Goal: Task Accomplishment & Management: Manage account settings

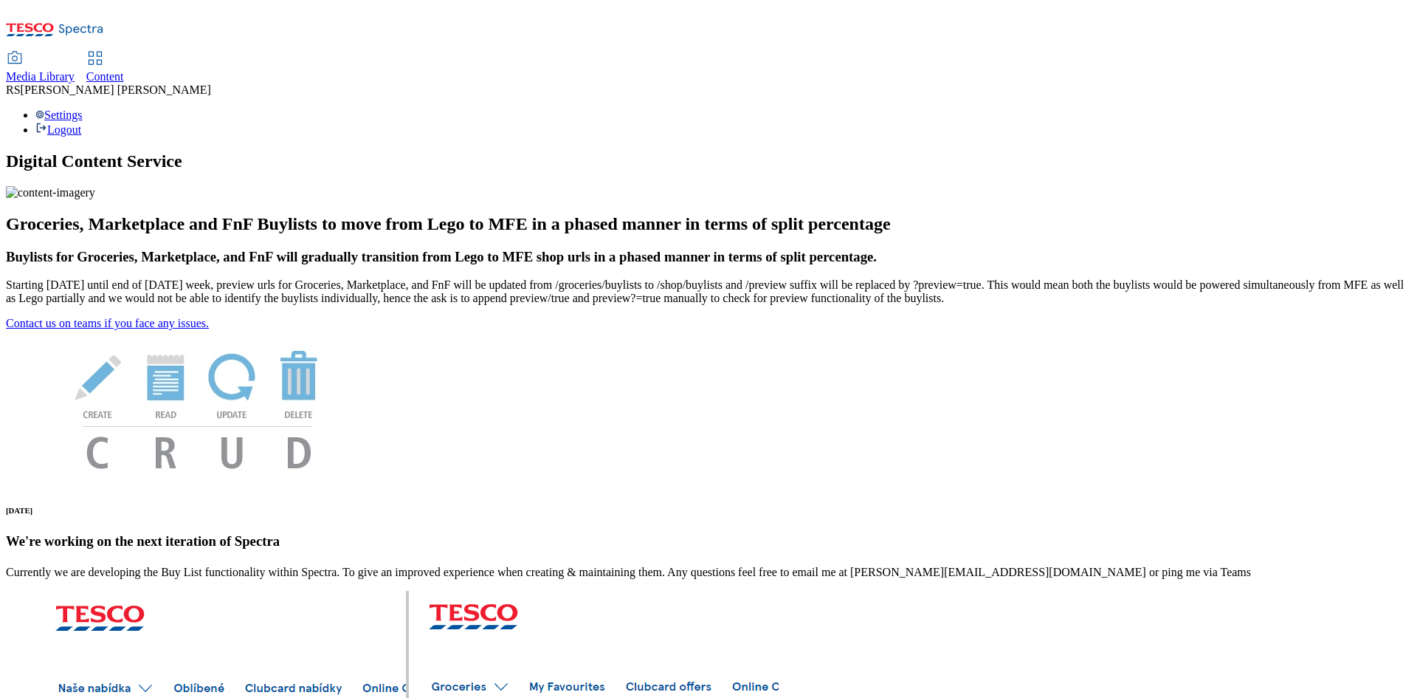
click at [124, 70] on span "Content" at bounding box center [105, 76] width 38 height 13
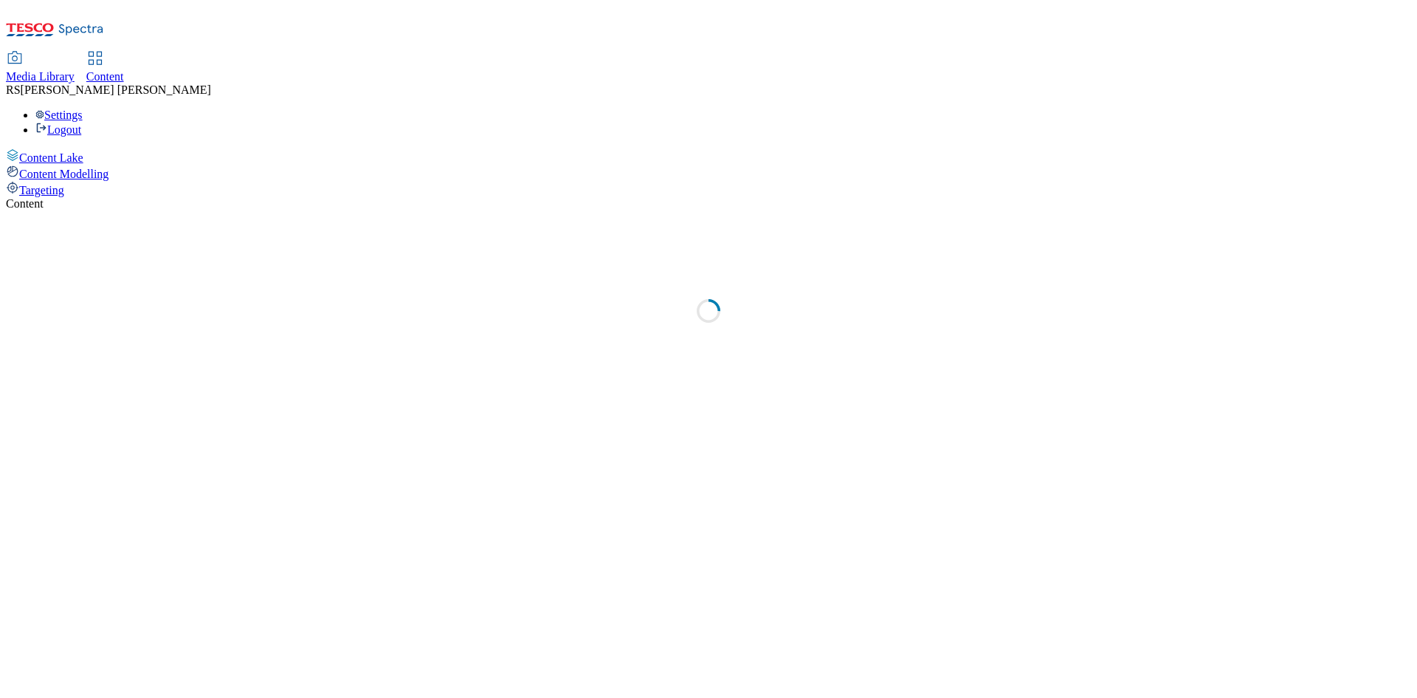
select select "ghs-uk"
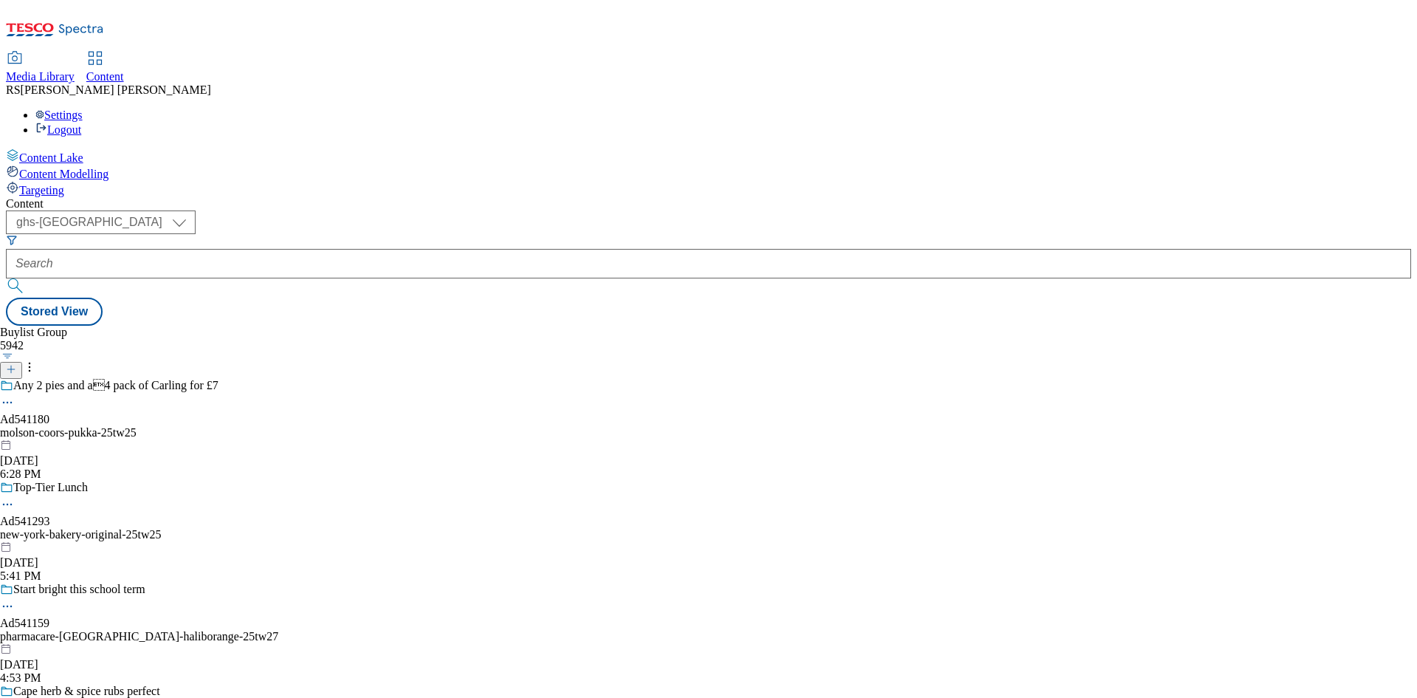
click at [16, 364] on icon at bounding box center [11, 369] width 10 height 10
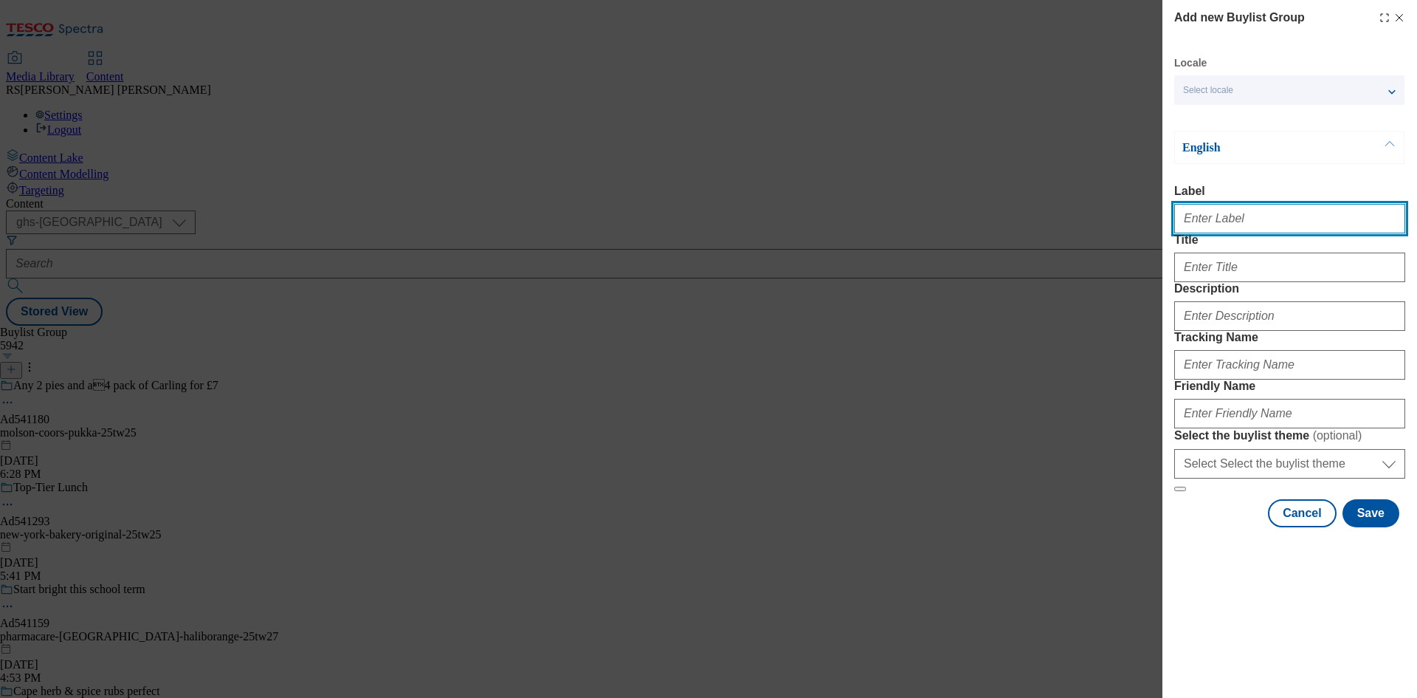
click at [1260, 228] on input "Label" at bounding box center [1289, 219] width 231 height 30
paste input "541295"
type input "Ad541295"
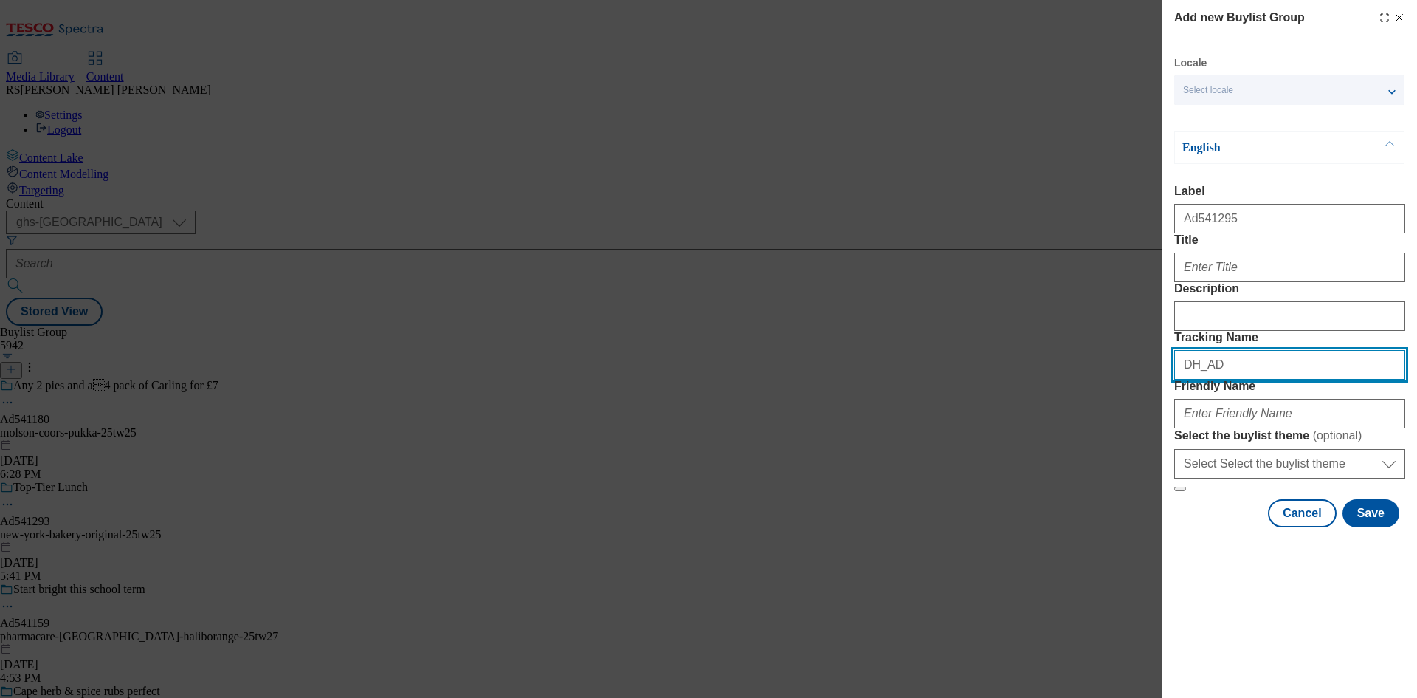
paste input "541295"
type input "DH_AD541295"
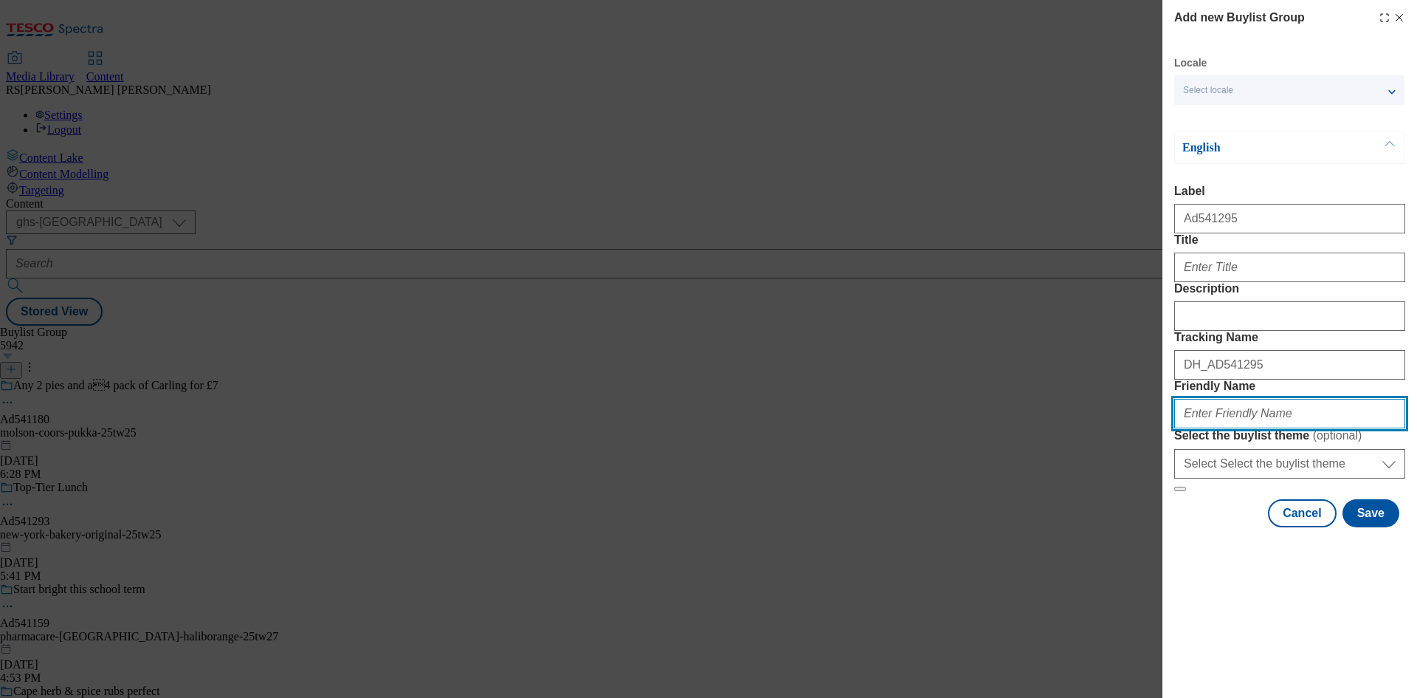
paste input "new-york-bakery-cookies-25tw25"
type input "new-york-bakery-cookies-25tw25"
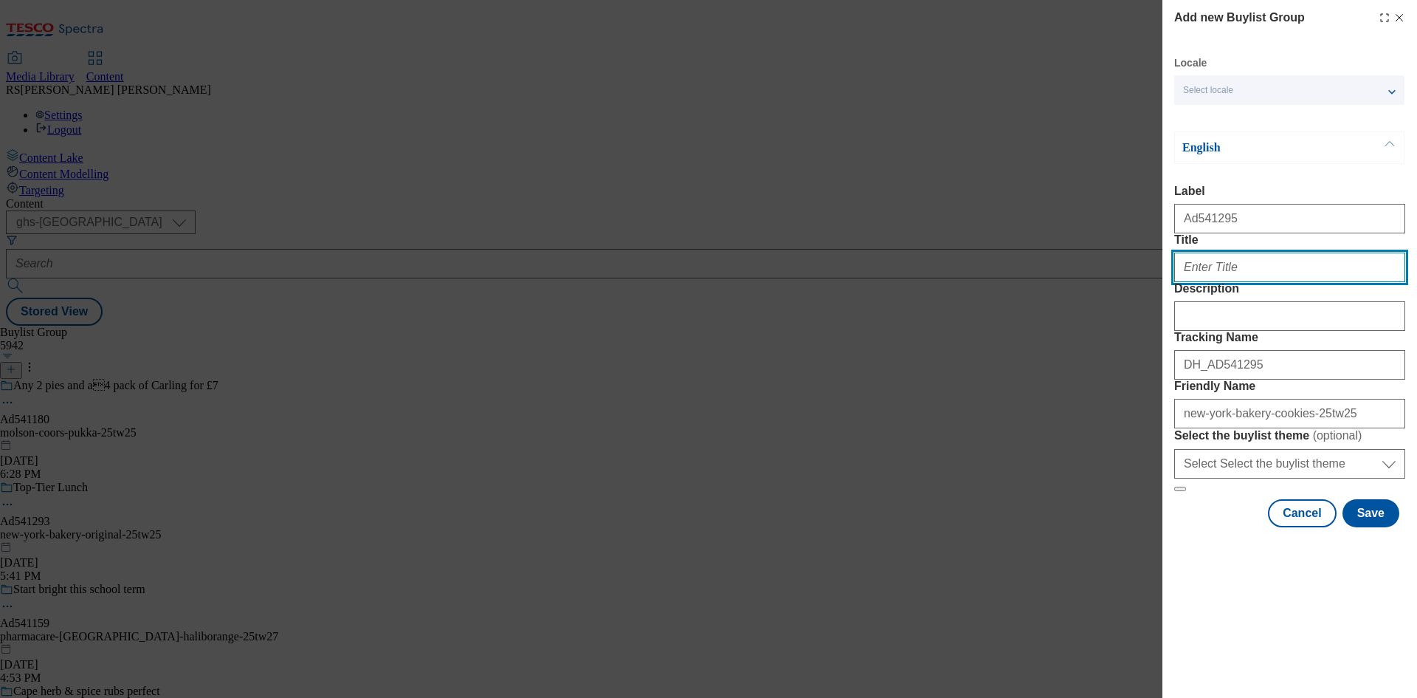
click at [1260, 282] on input "Title" at bounding box center [1289, 267] width 231 height 30
paste input "Ultimate summer sandwich"
type input "Ultimate summer sandwich"
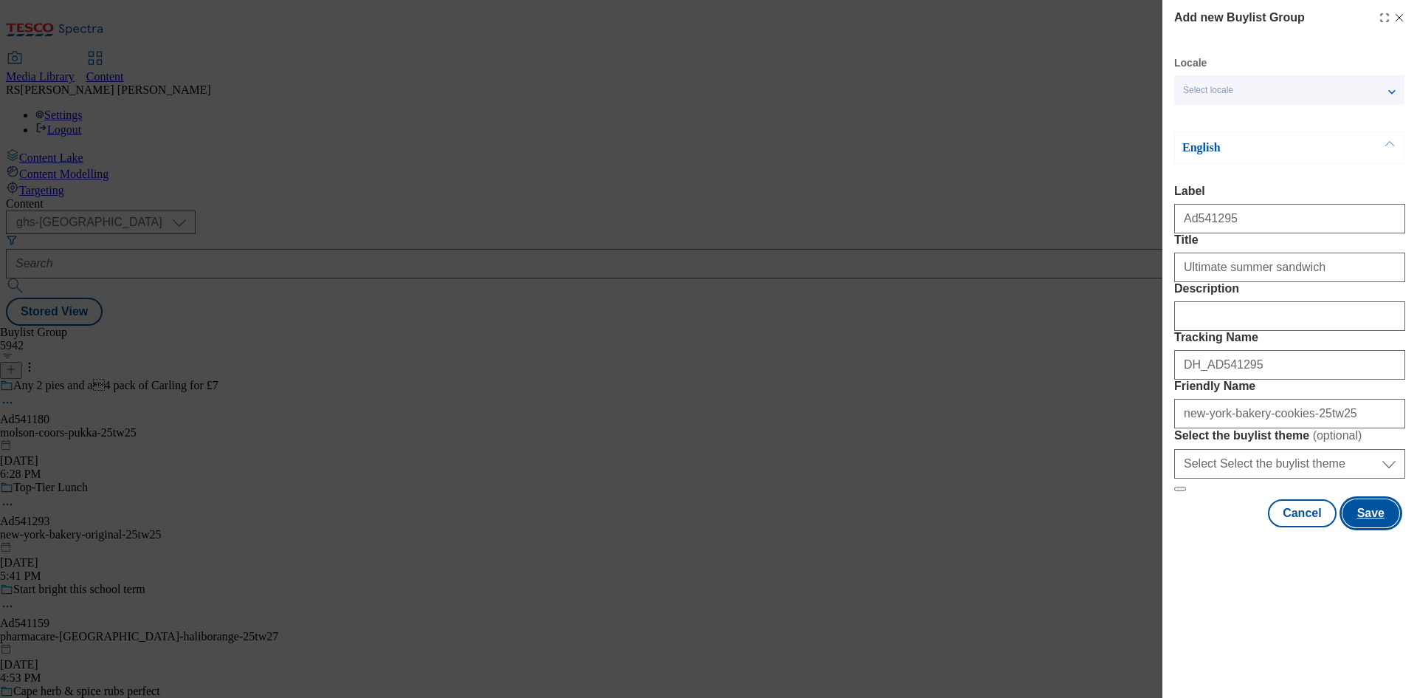
click at [1366, 527] on button "Save" at bounding box center [1371, 513] width 57 height 28
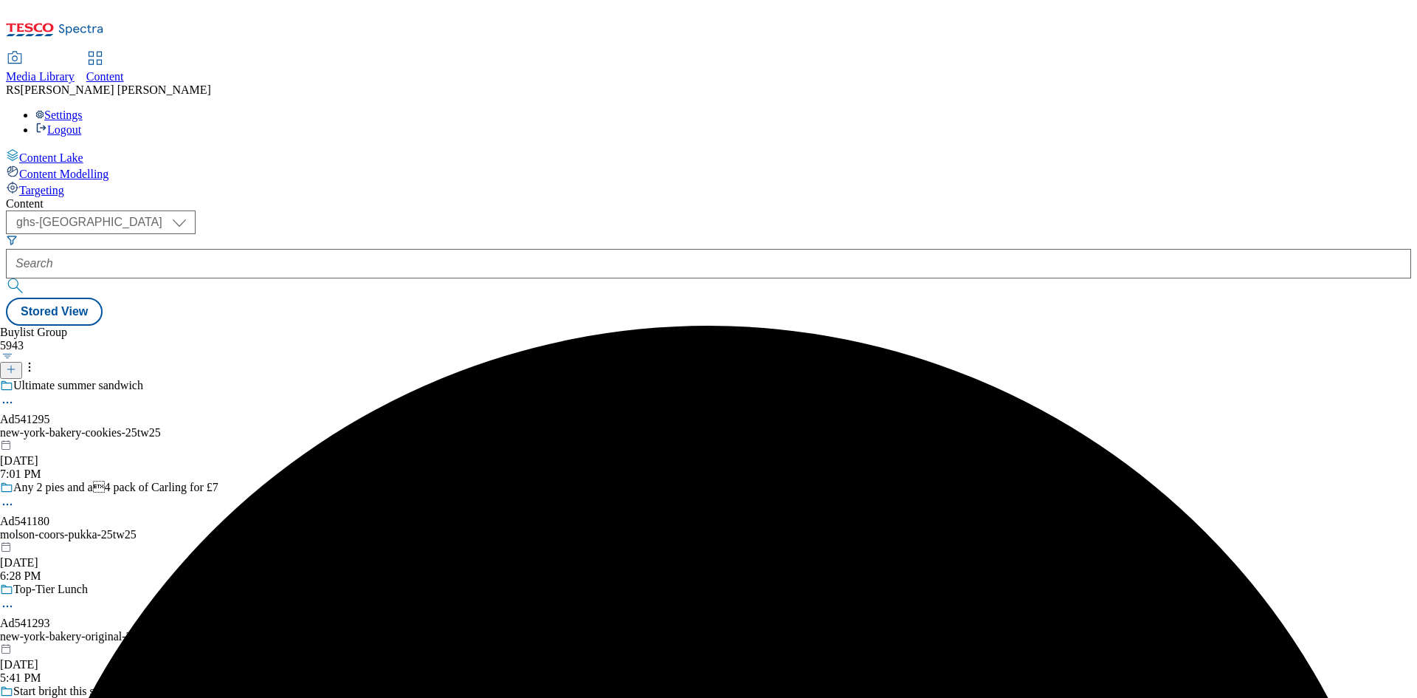
click at [278, 379] on div "Ultimate summer sandwich Ad541295 new-york-bakery-cookies-25tw25 Aug 12, 2025 7…" at bounding box center [139, 430] width 278 height 102
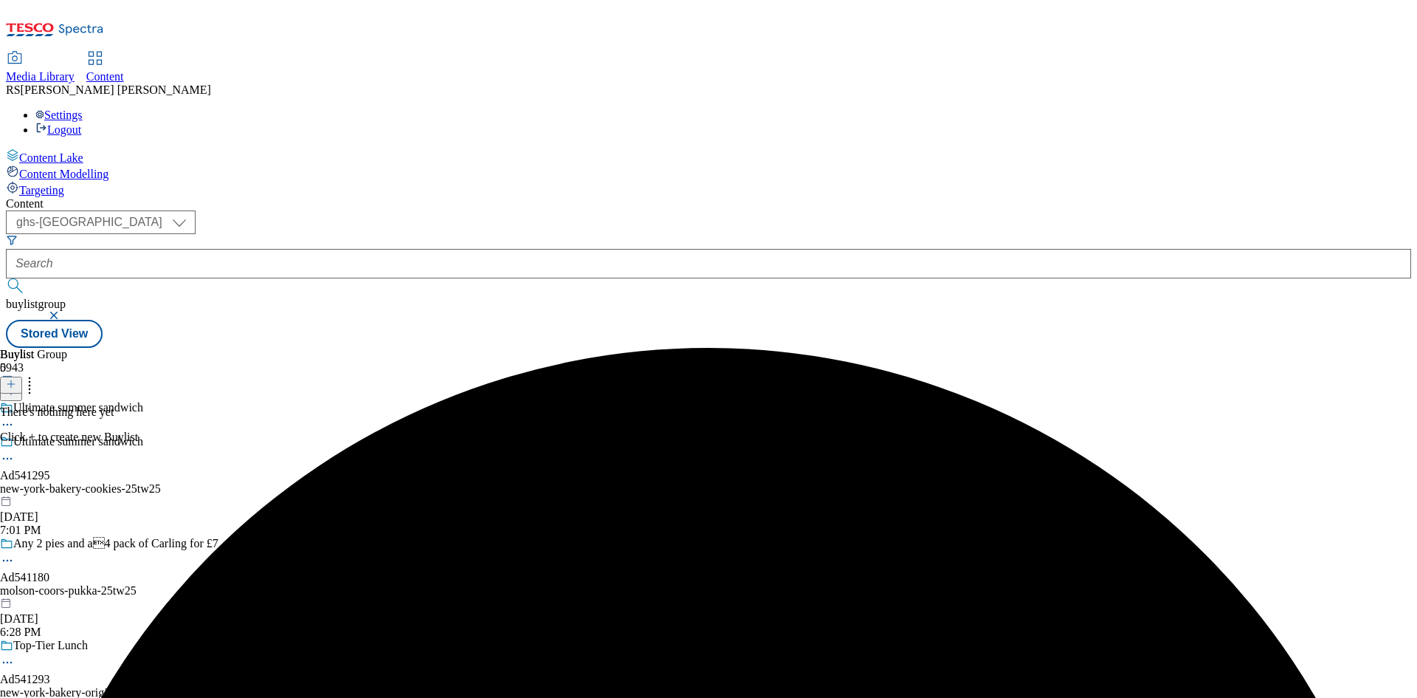
click at [16, 379] on icon at bounding box center [11, 384] width 10 height 10
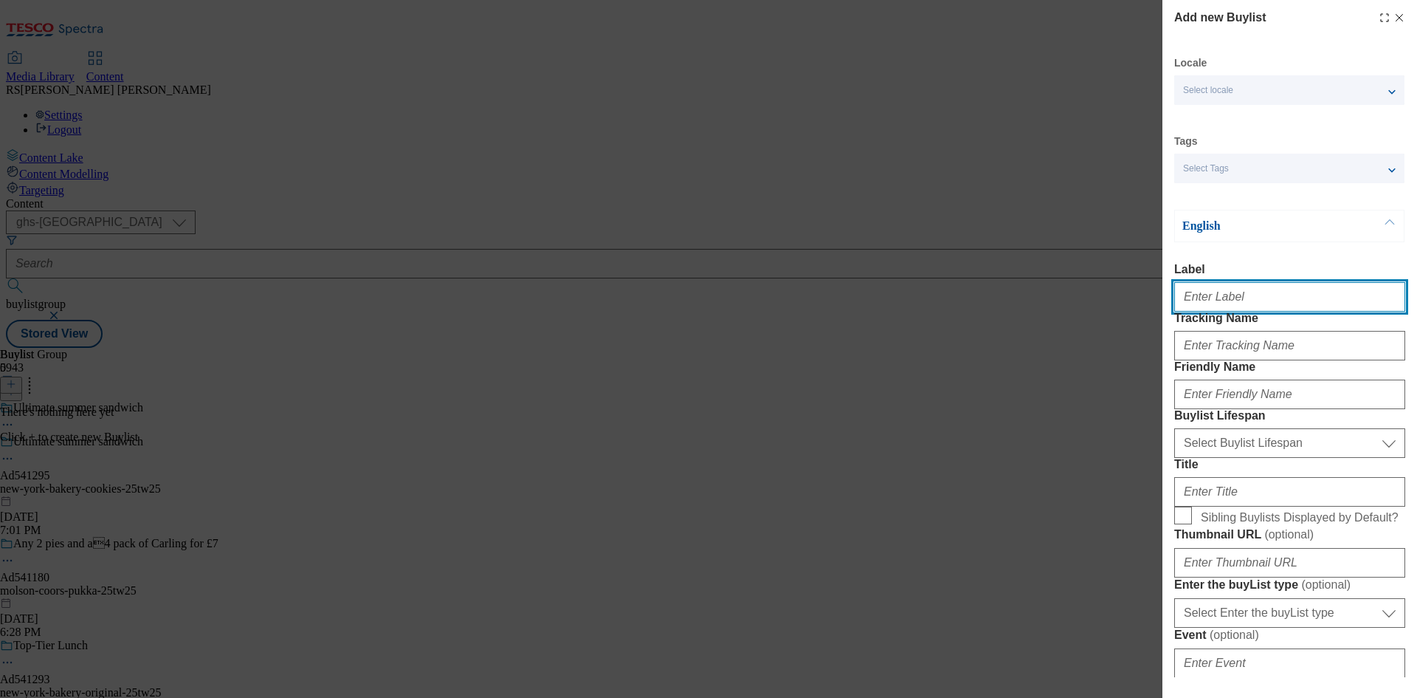
click at [1255, 298] on input "Label" at bounding box center [1289, 297] width 231 height 30
paste input "541295"
type input "Ad541295"
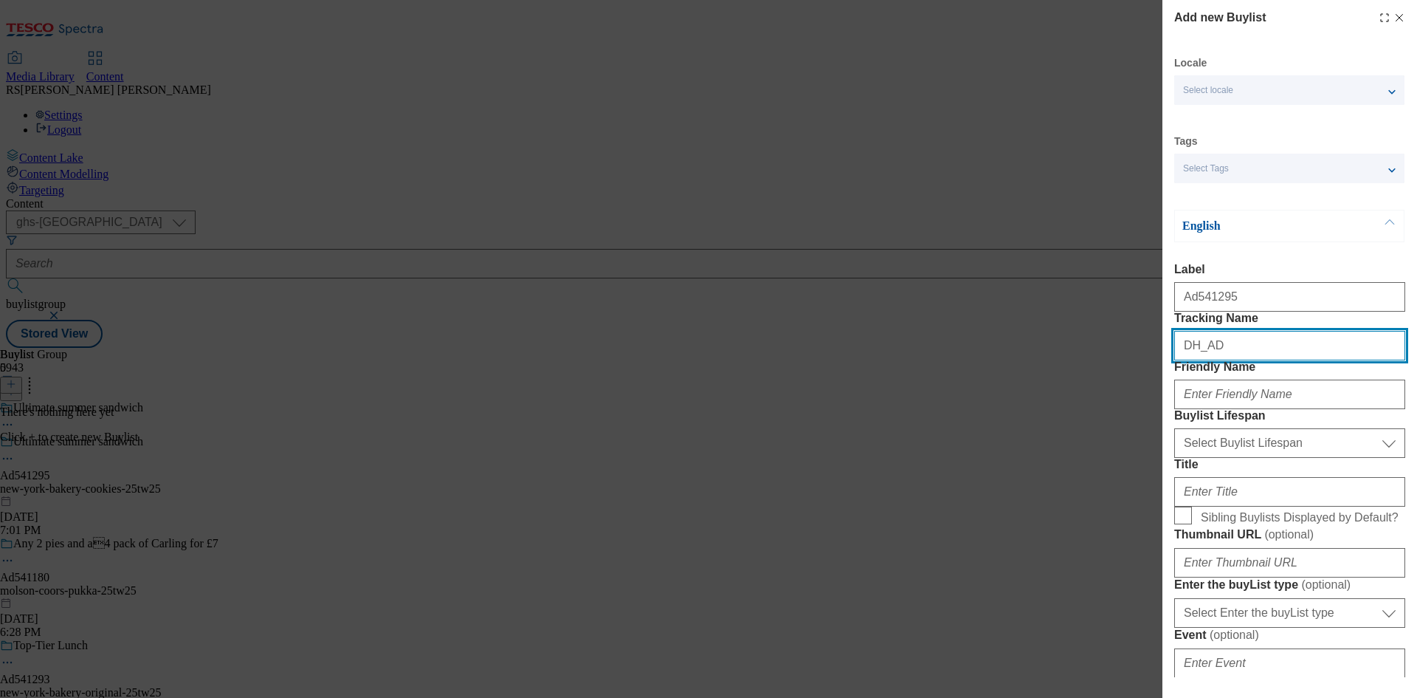
paste input "541295"
type input "DH_AD541295"
click at [771, 458] on div "Add new Buylist Locale Select locale English Welsh Tags Select Tags fnf marketp…" at bounding box center [708, 349] width 1417 height 698
click at [789, 535] on div "Add new Buylist Locale Select locale English Welsh Tags Select Tags fnf marketp…" at bounding box center [708, 349] width 1417 height 698
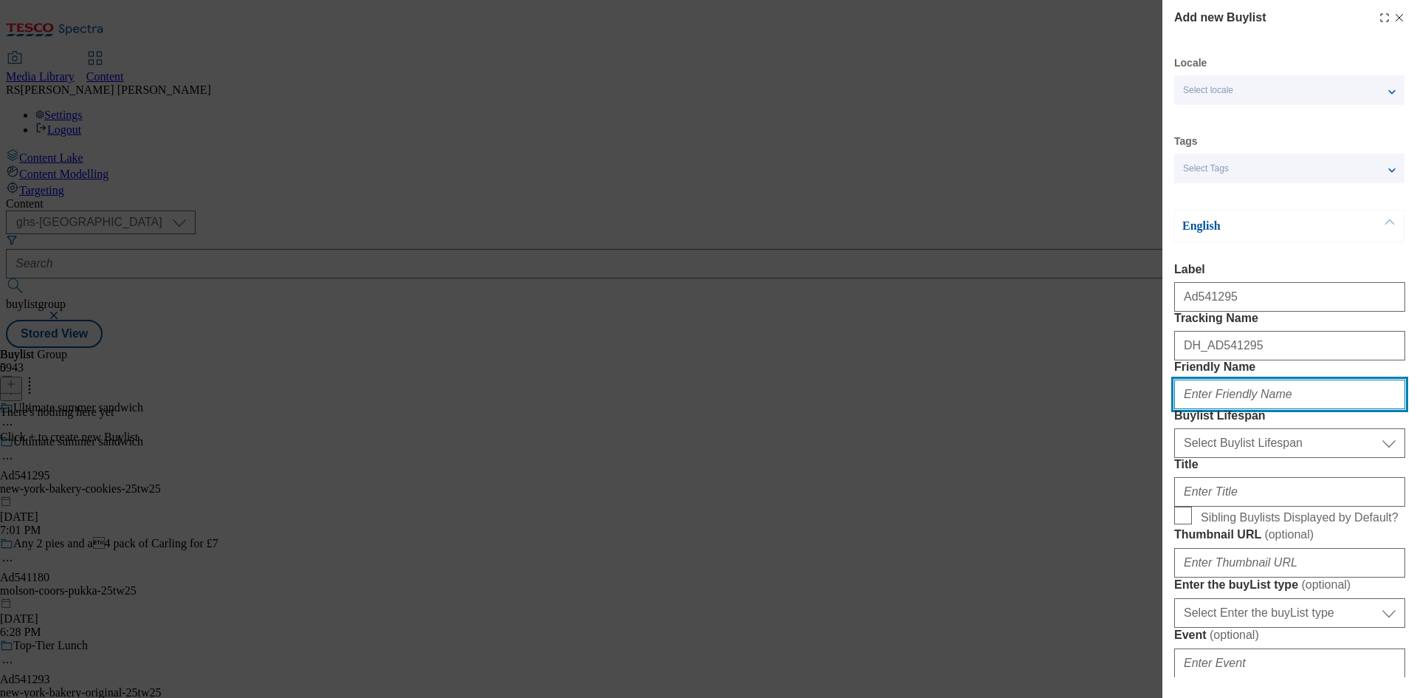
click at [1332, 409] on input "Friendly Name" at bounding box center [1289, 394] width 231 height 30
paste input "new-york-bakery"
type input "new-york-bakery"
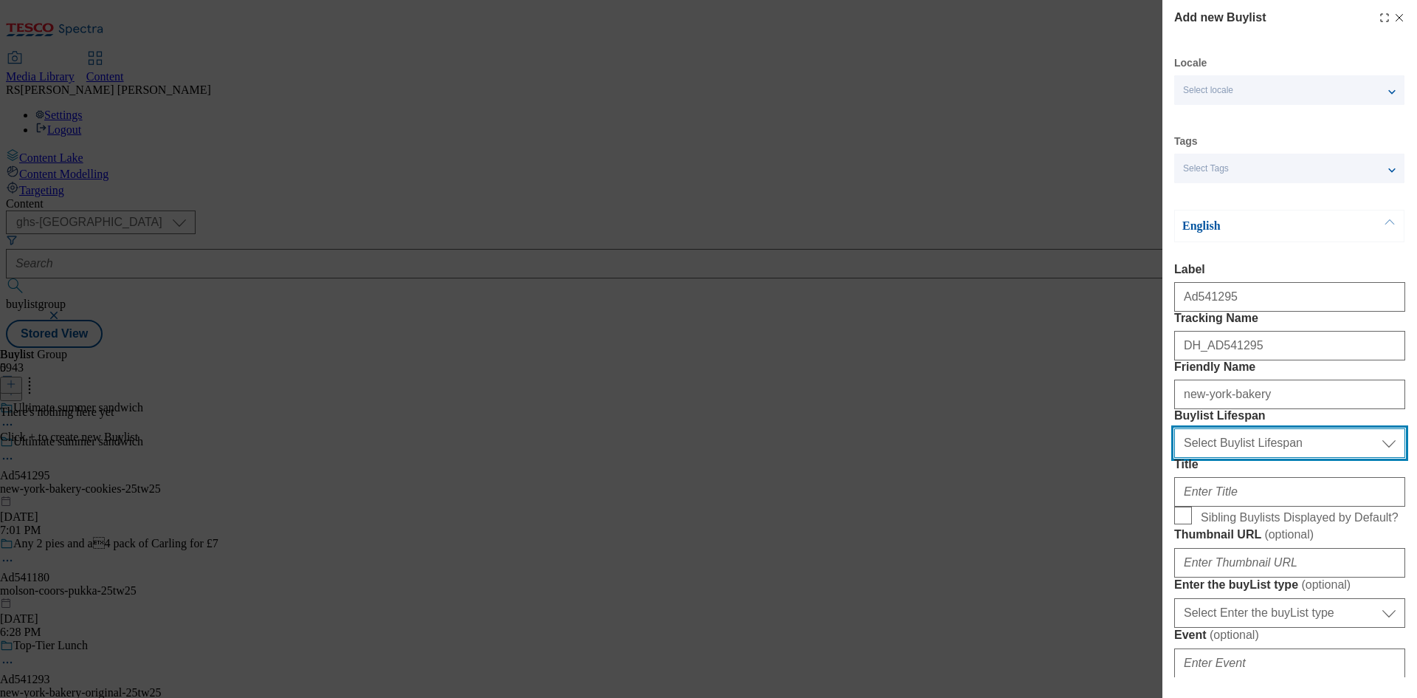
click at [1278, 458] on select "Select Buylist Lifespan evergreen seasonal tactical" at bounding box center [1289, 443] width 231 height 30
select select "tactical"
click at [1174, 458] on select "Select Buylist Lifespan evergreen seasonal tactical" at bounding box center [1289, 443] width 231 height 30
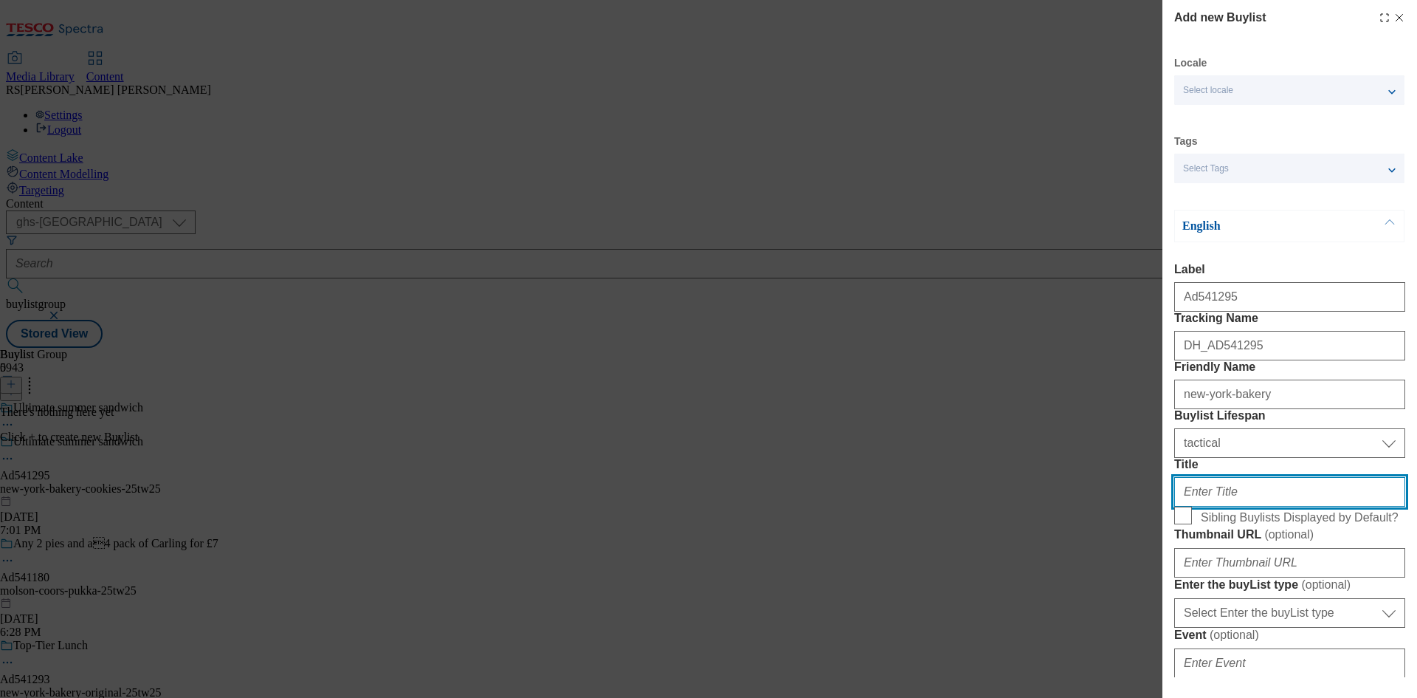
click at [1233, 506] on input "Title" at bounding box center [1289, 492] width 231 height 30
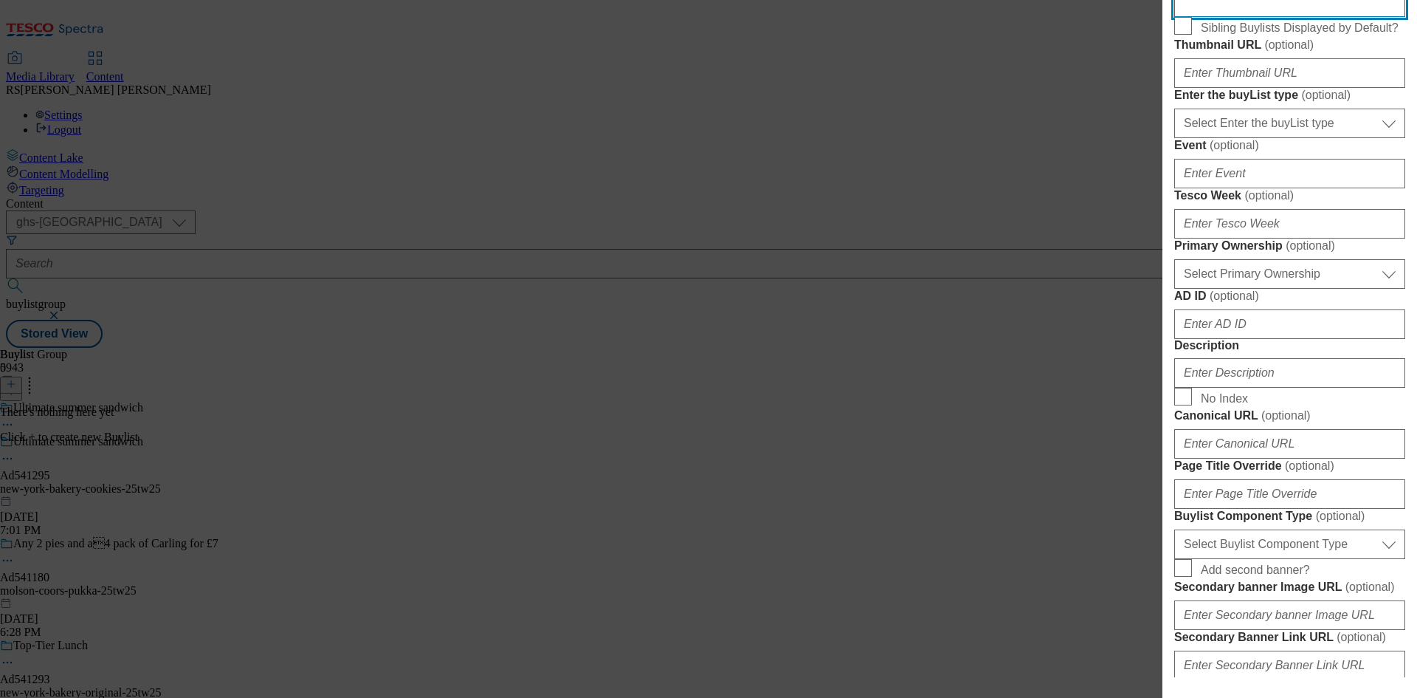
scroll to position [517, 0]
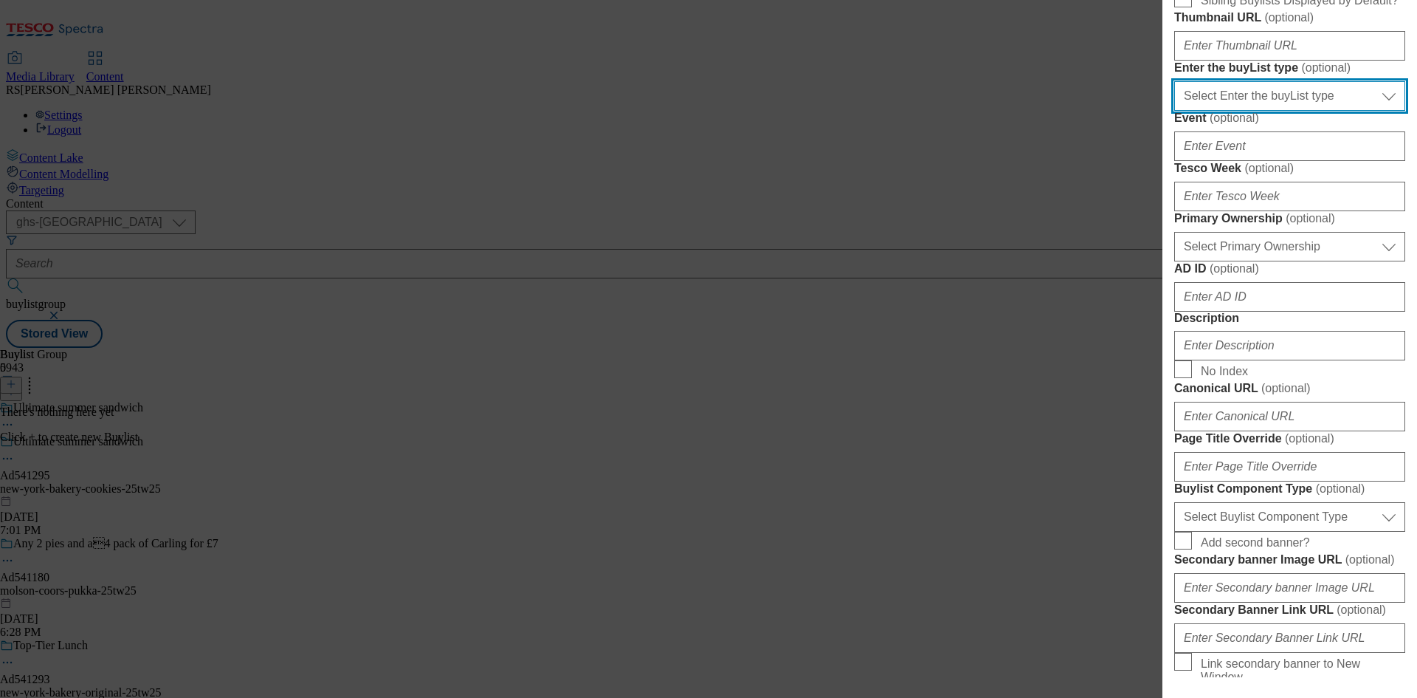
click at [1319, 111] on select "Select Enter the buyList type event supplier funded long term >4 weeks supplier…" at bounding box center [1289, 96] width 231 height 30
select select "supplier funded short term 1-3 weeks"
click at [1174, 111] on select "Select Enter the buyList type event supplier funded long term >4 weeks supplier…" at bounding box center [1289, 96] width 231 height 30
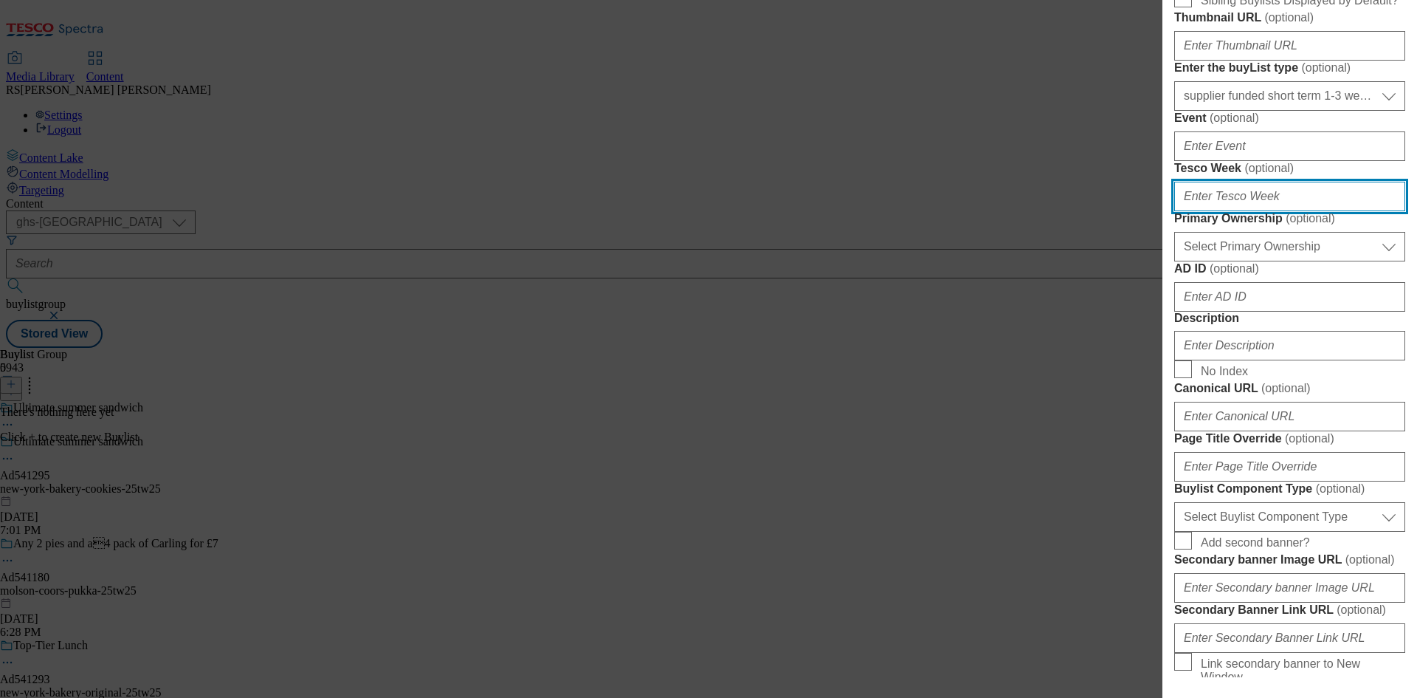
click at [1248, 211] on input "Tesco Week ( optional )" at bounding box center [1289, 197] width 231 height 30
type input "25"
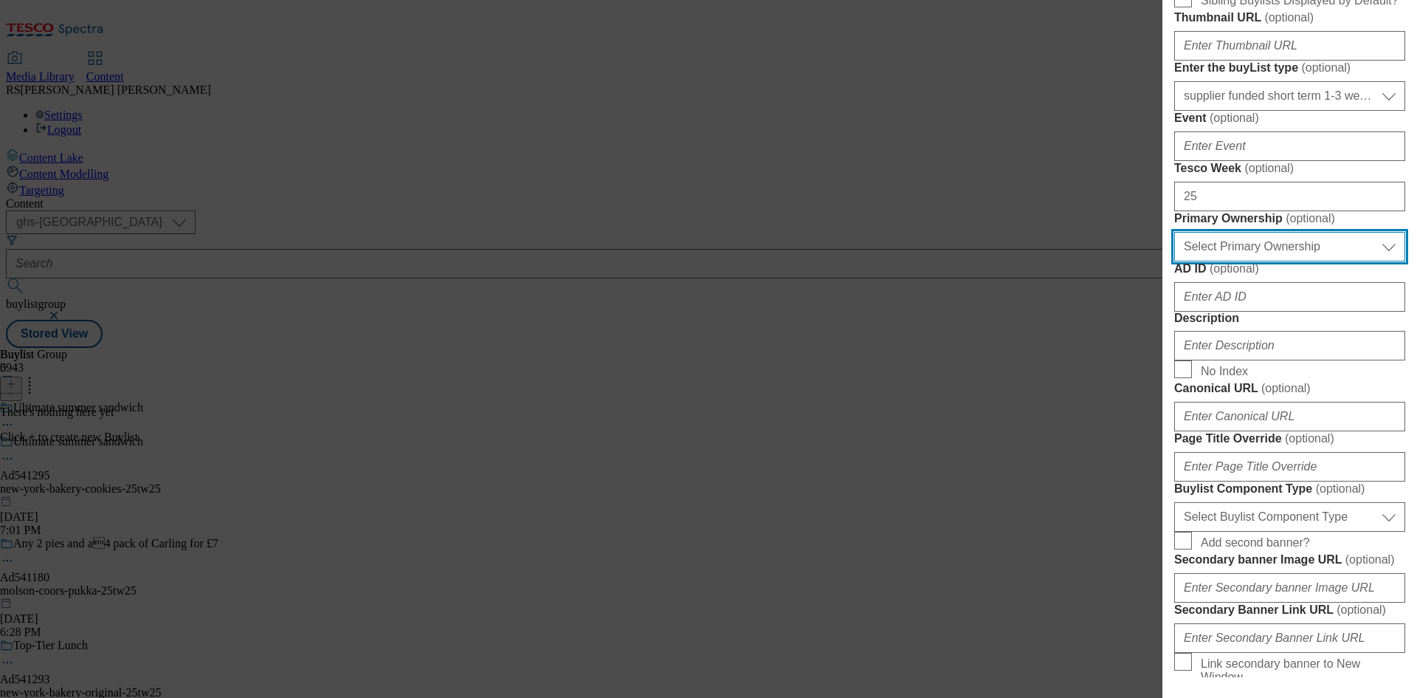
select select "dunnhumby"
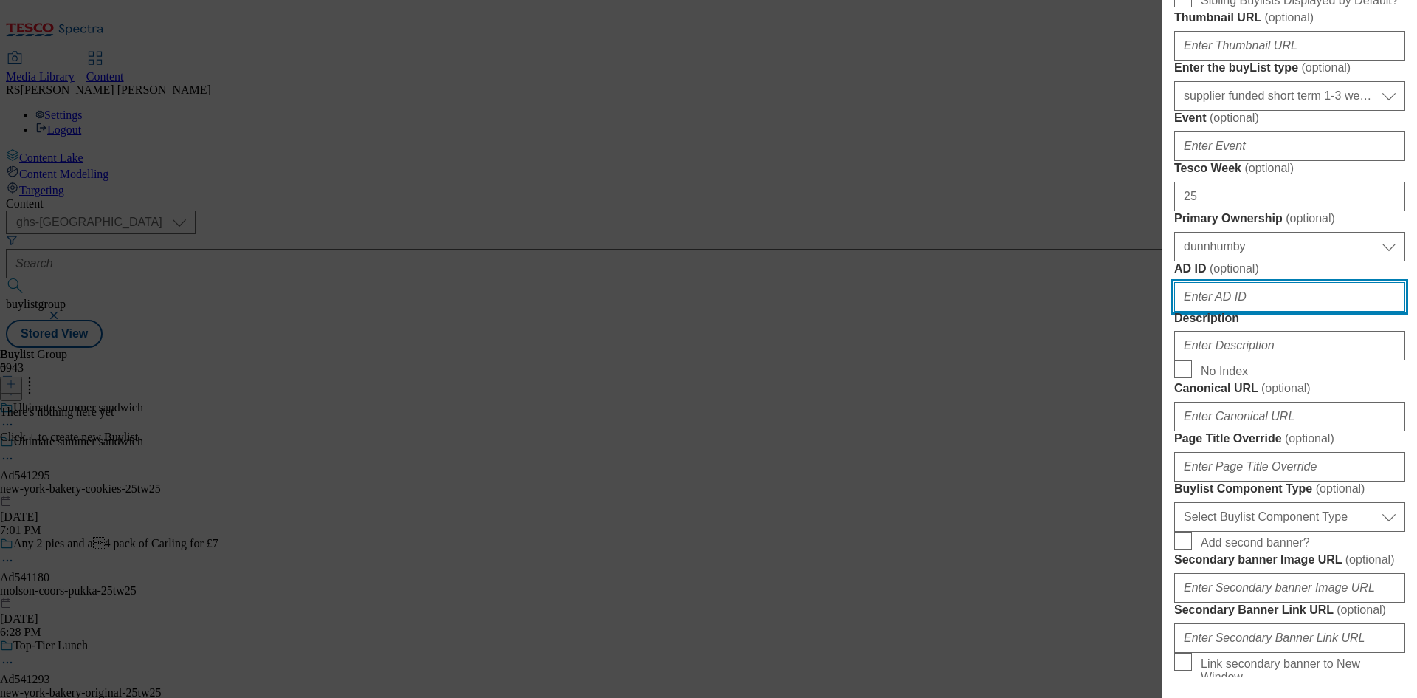
paste input "541295"
type input "541295"
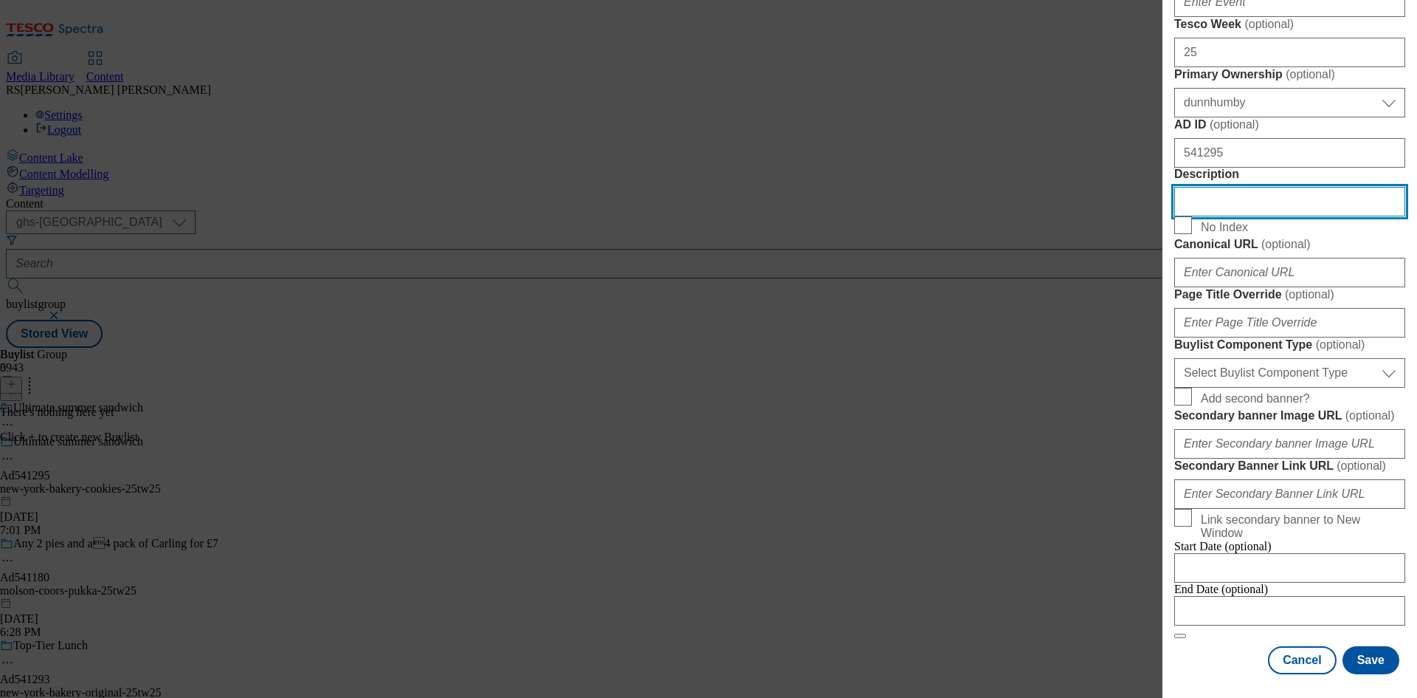
scroll to position [1033, 0]
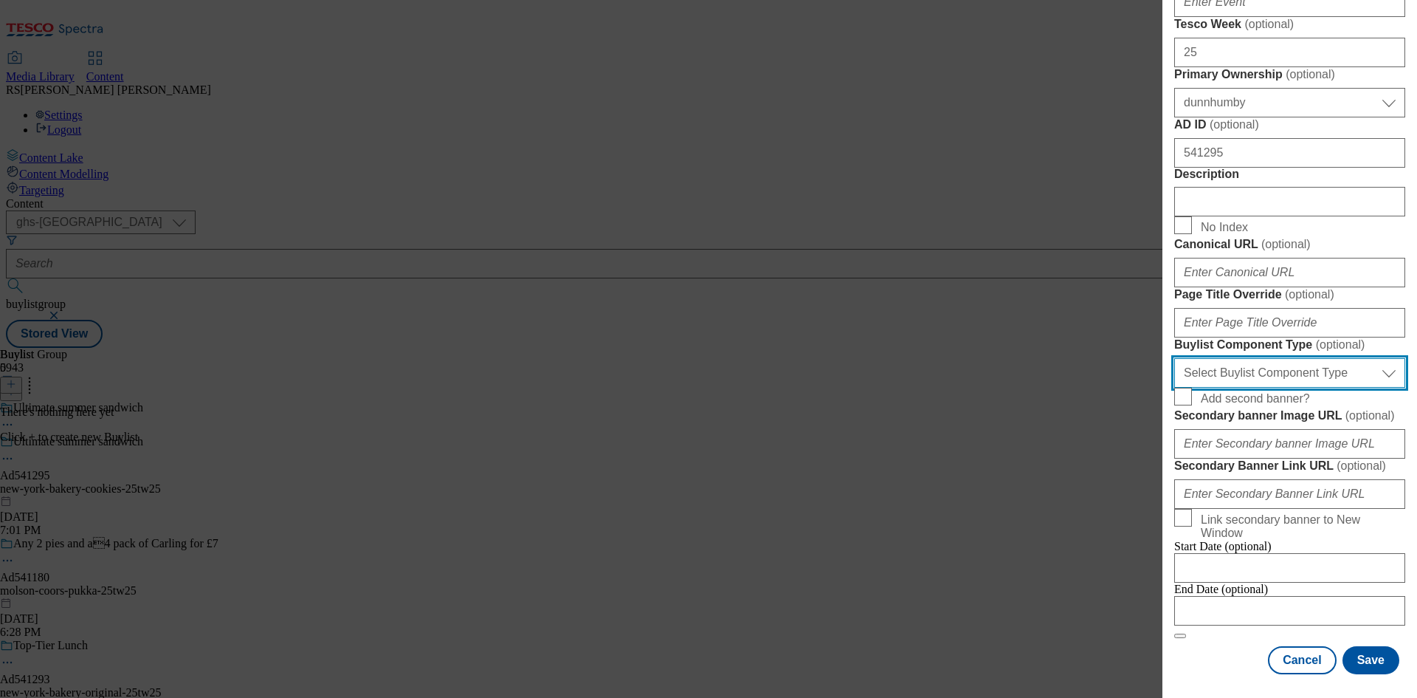
click at [1268, 388] on select "Select Buylist Component Type Banner Competition Header Meal" at bounding box center [1289, 373] width 231 height 30
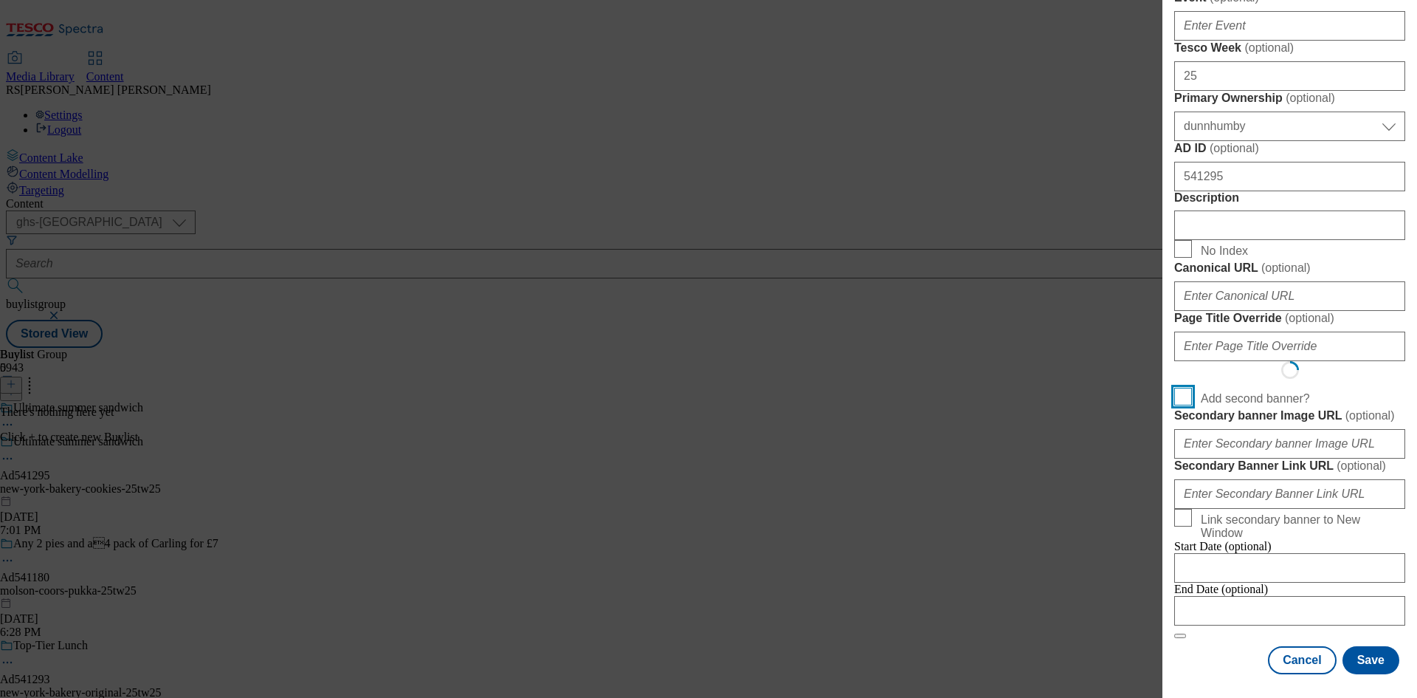
scroll to position [1151, 0]
select select "Banner"
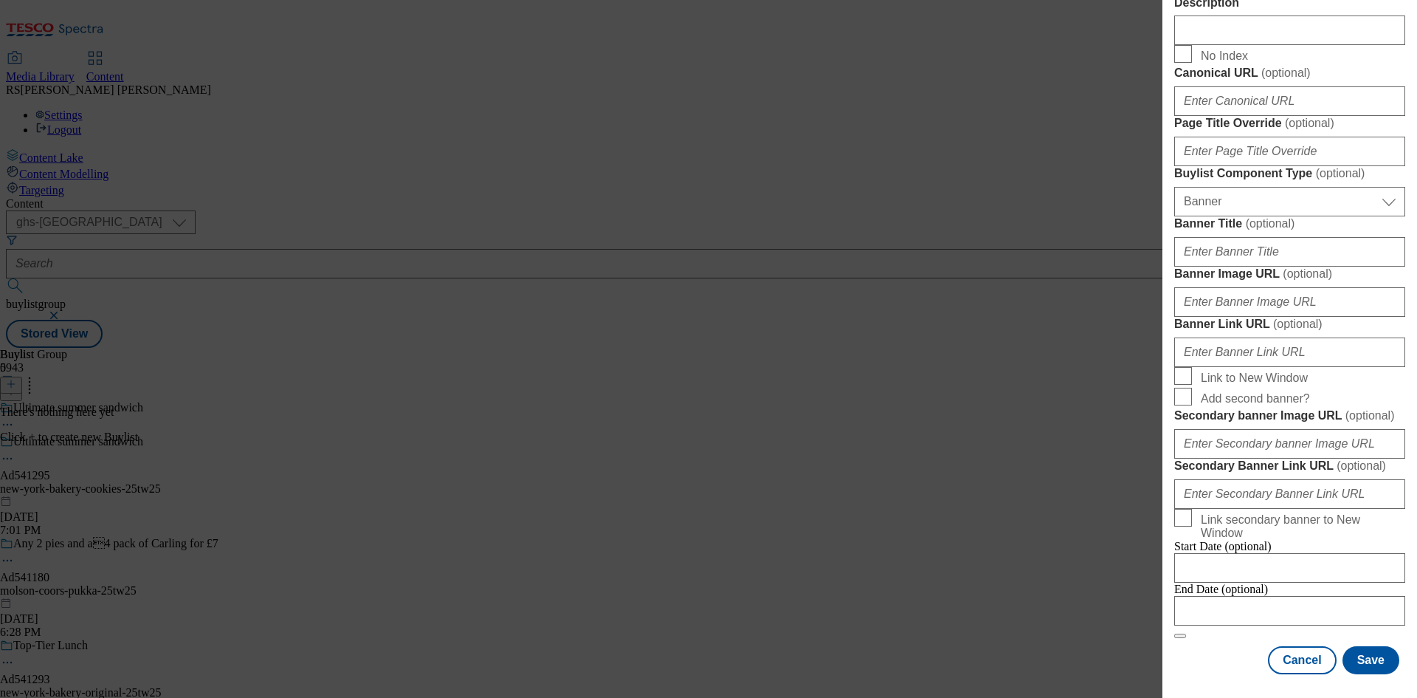
scroll to position [1463, 0]
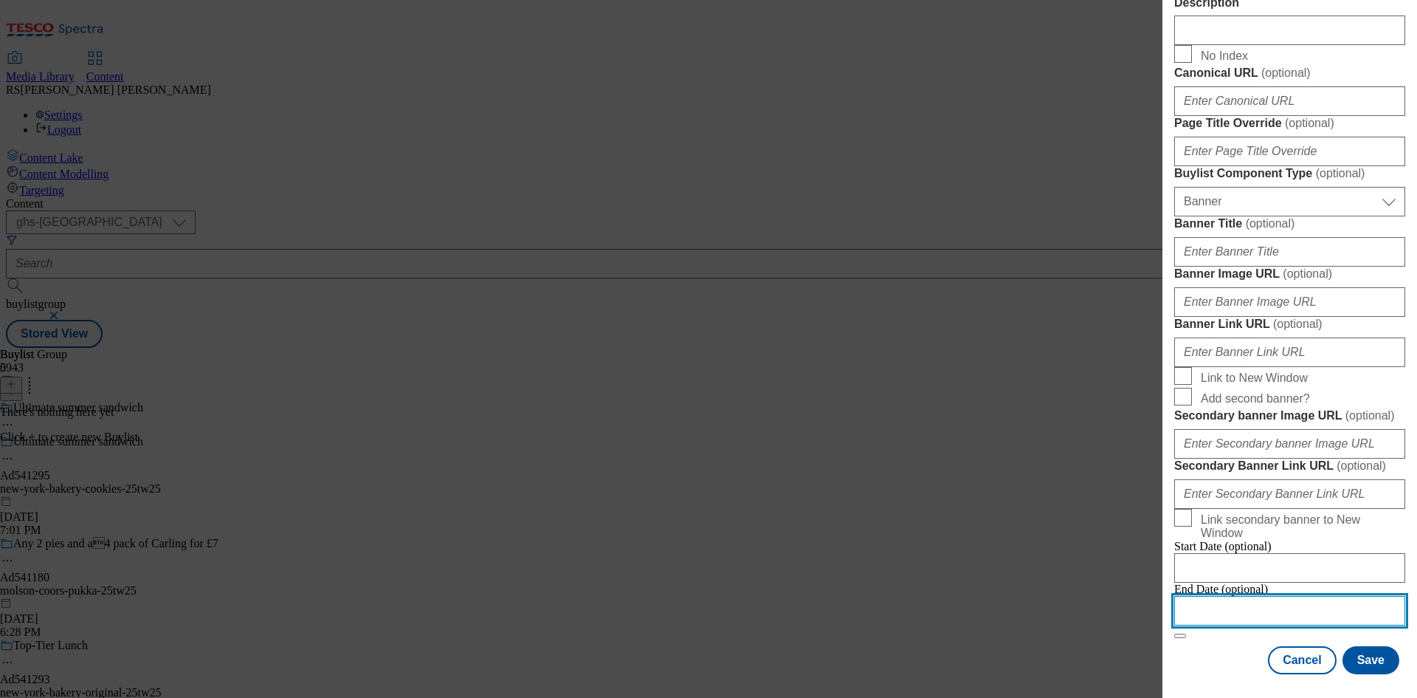
click at [1317, 601] on input "Modal" at bounding box center [1289, 611] width 231 height 30
select select "2025"
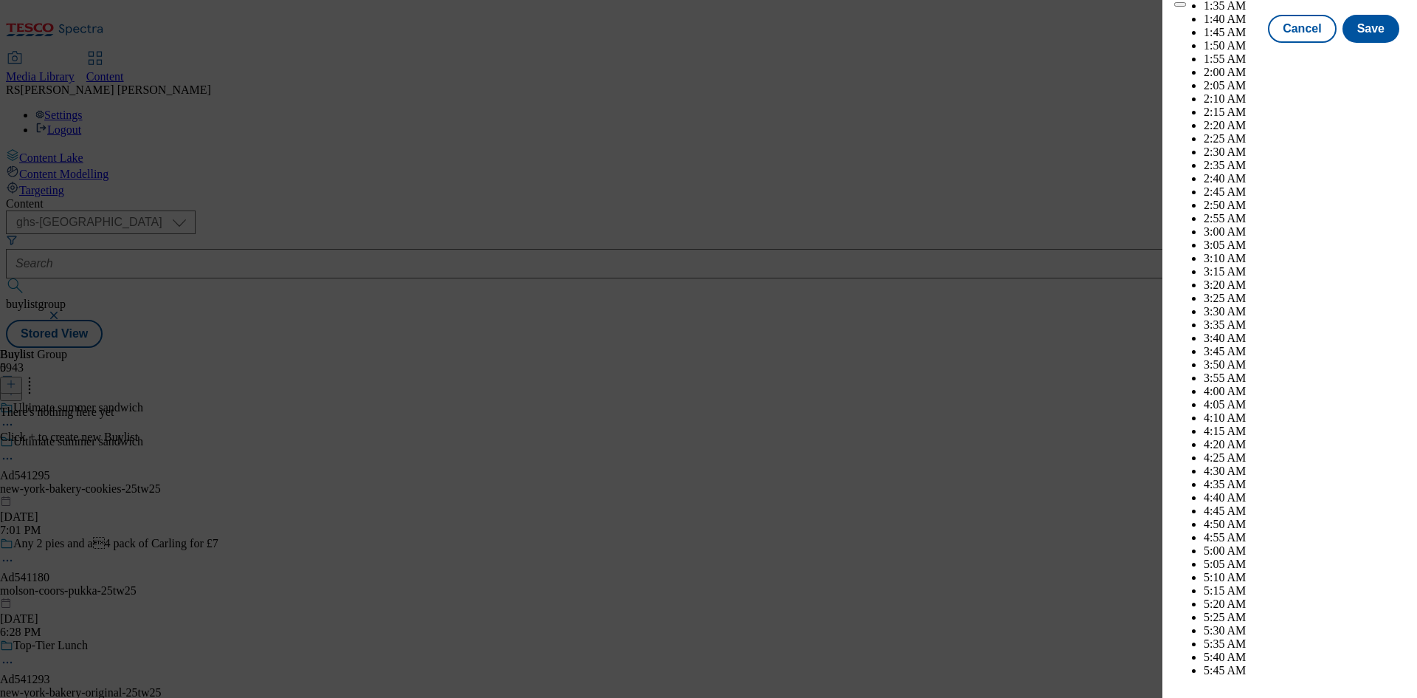
scroll to position [6219, 0]
select select "November"
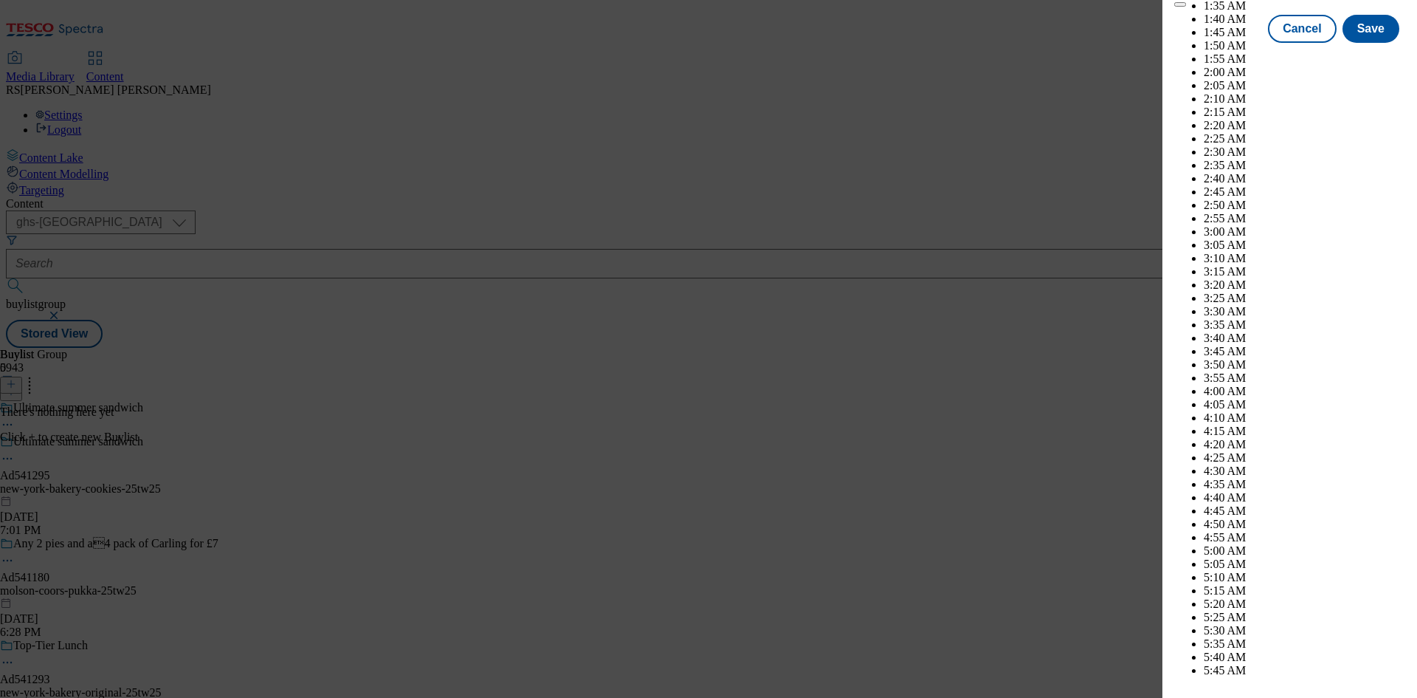
click at [1377, 56] on button "Save" at bounding box center [1371, 42] width 57 height 28
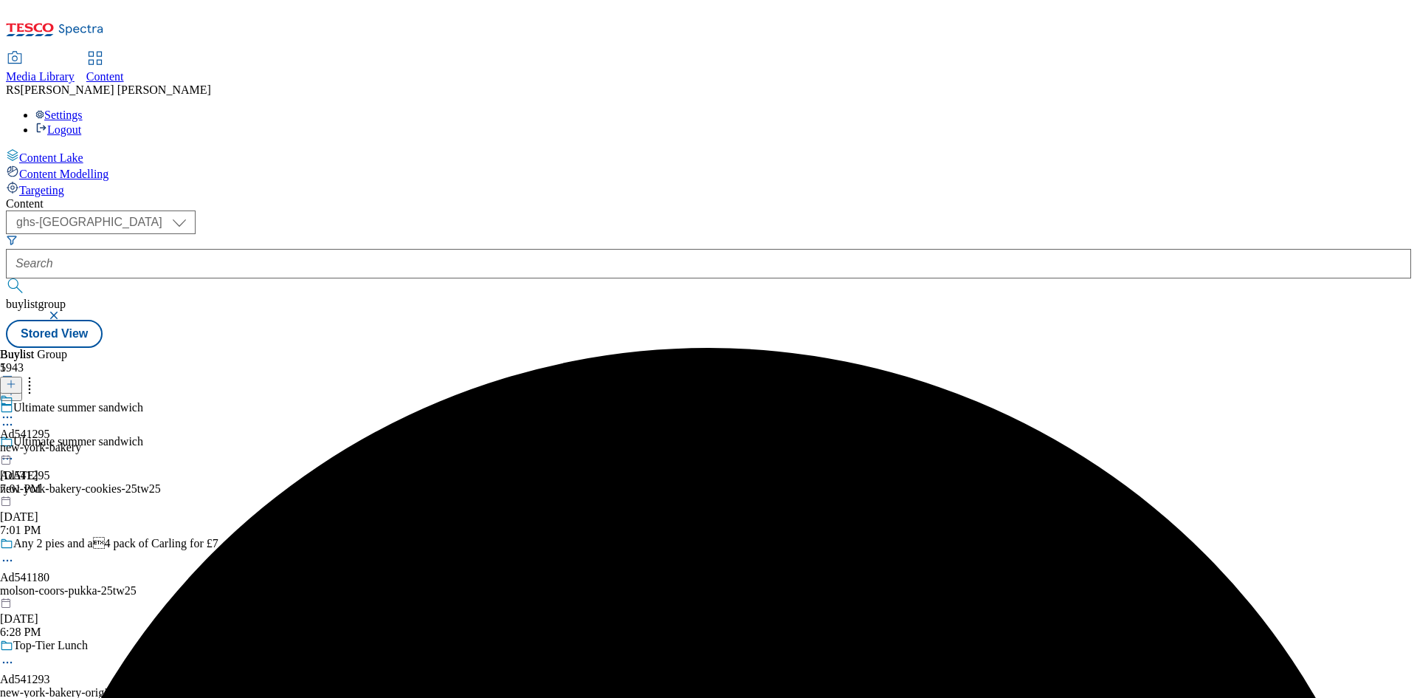
click at [81, 393] on div "Ad541295 new-york-bakery Aug 12, 2025 7:01 PM" at bounding box center [40, 444] width 81 height 102
click at [16, 379] on icon at bounding box center [11, 384] width 10 height 10
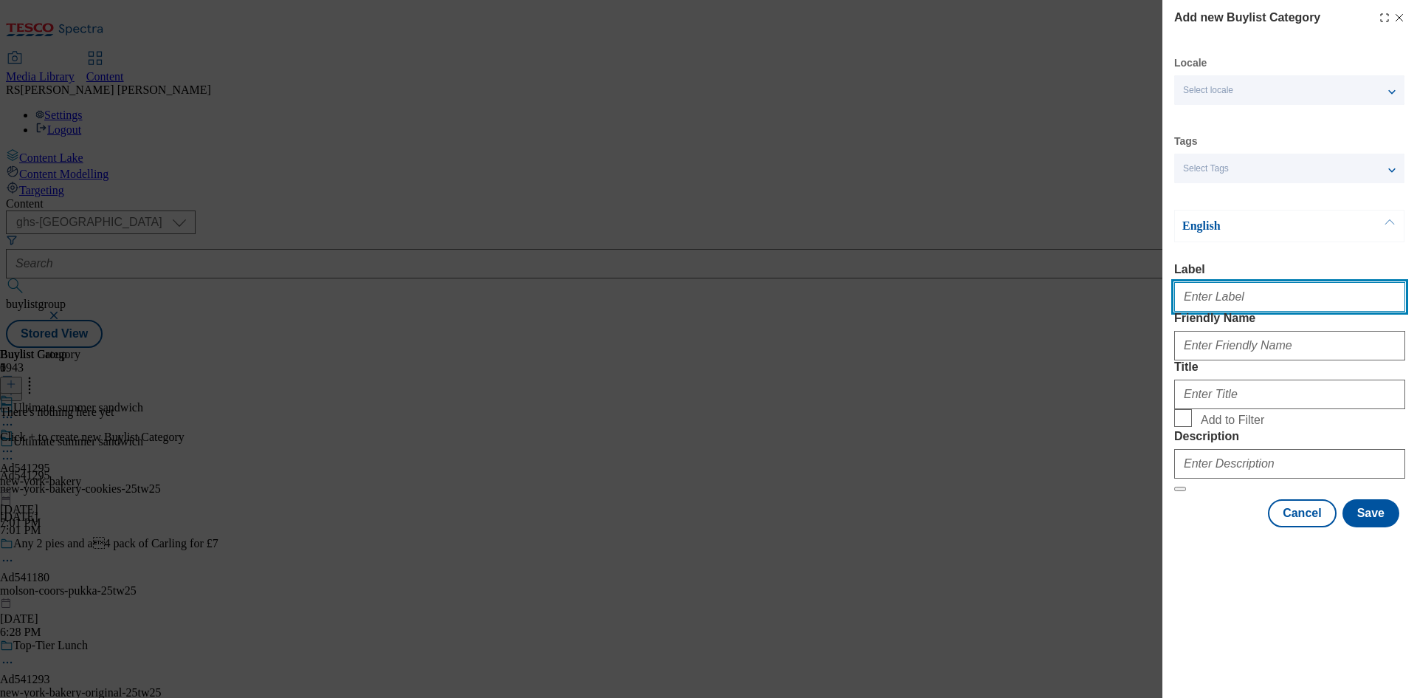
click at [1250, 308] on input "Label" at bounding box center [1289, 297] width 231 height 30
paste input "541295"
type input "Ad541295"
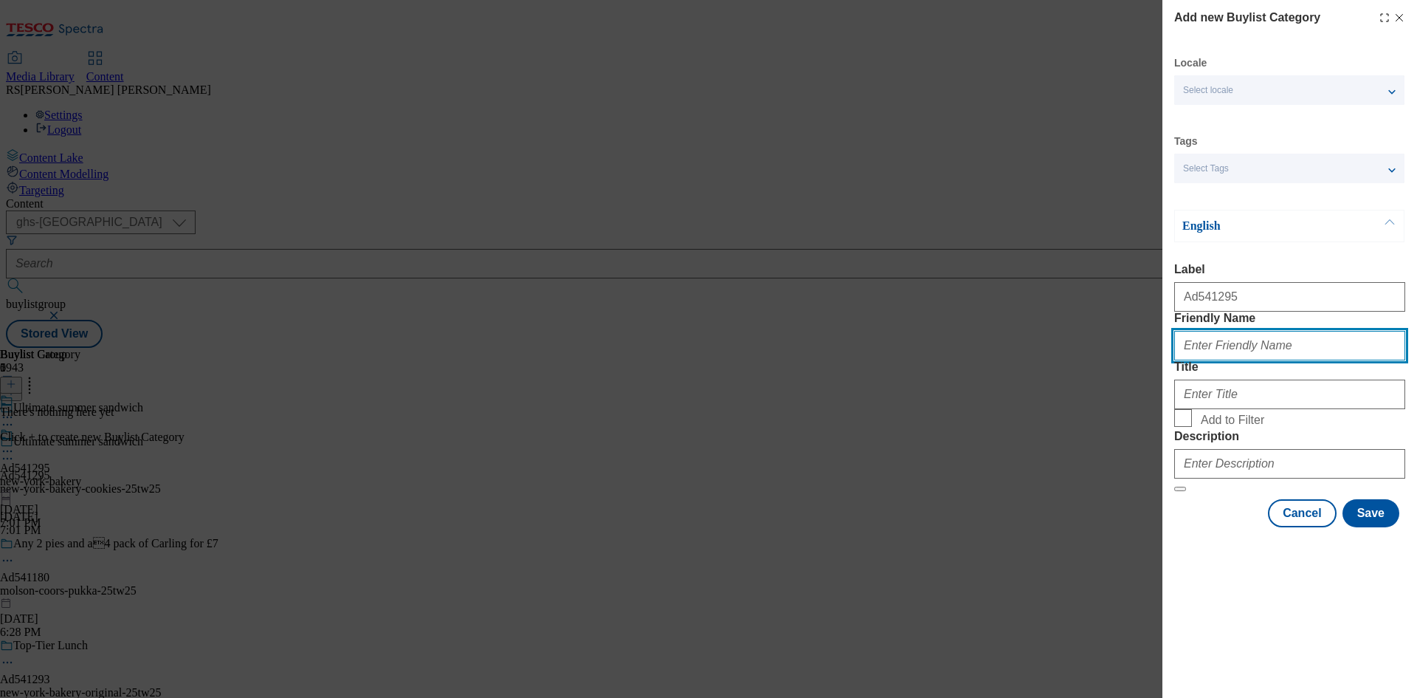
click at [1357, 360] on input "Friendly Name" at bounding box center [1289, 346] width 231 height 30
paste input "new-york-bakery-cookies"
type input "new-york-bakery-cookies"
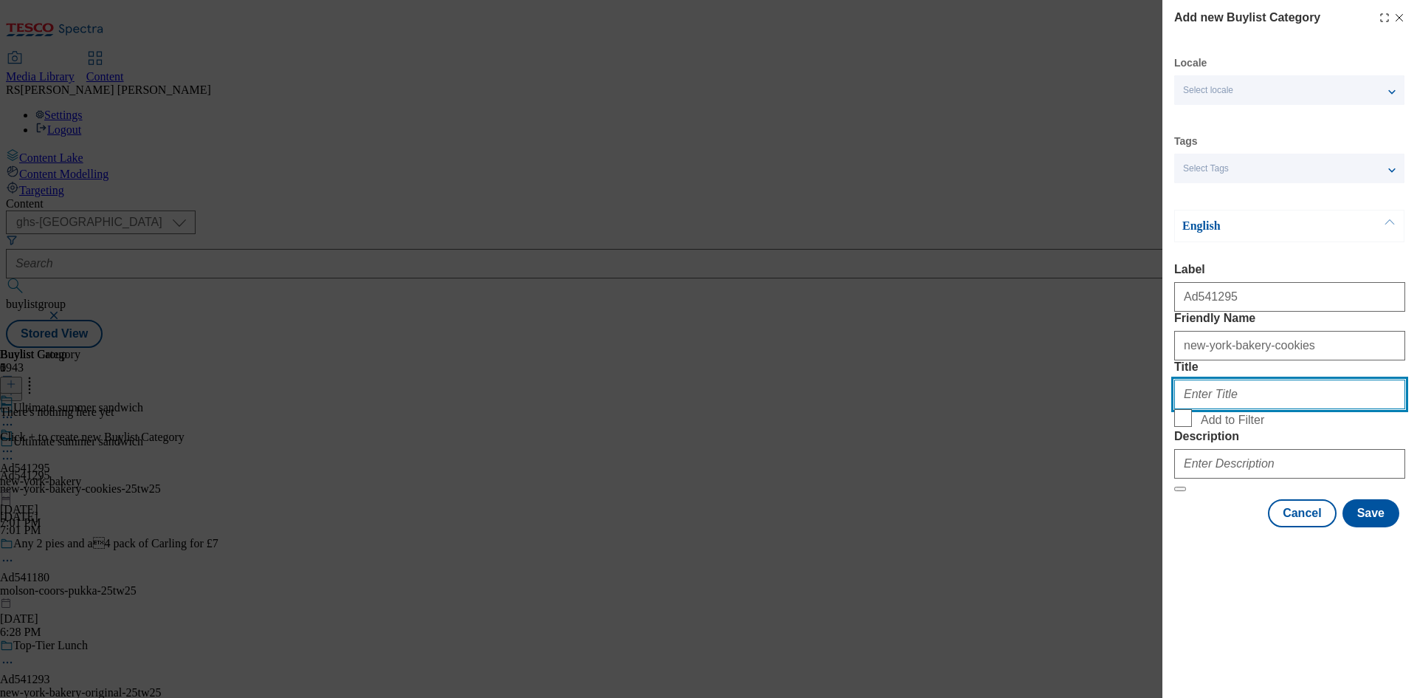
paste input "New York Bakery"
type input "New York Bakery"
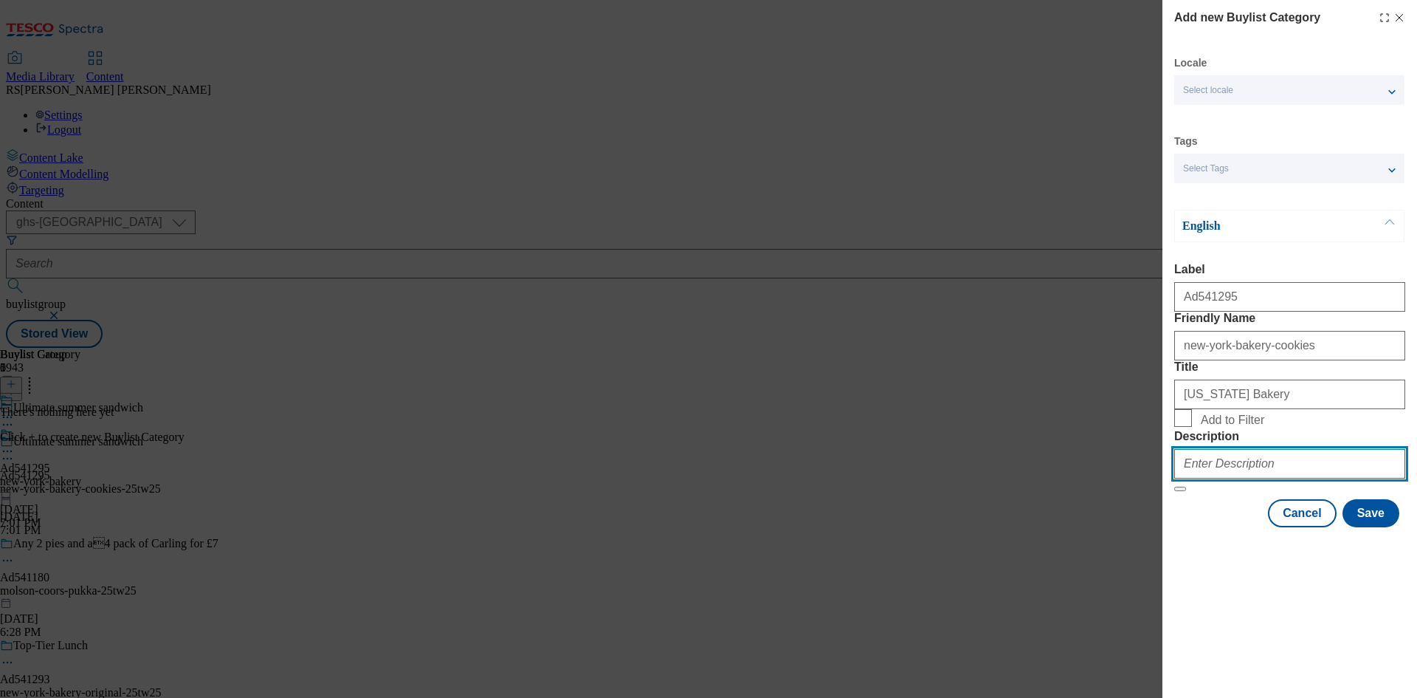
drag, startPoint x: 1289, startPoint y: 551, endPoint x: 1303, endPoint y: 566, distance: 20.4
click at [1288, 478] on input "Description" at bounding box center [1289, 464] width 231 height 30
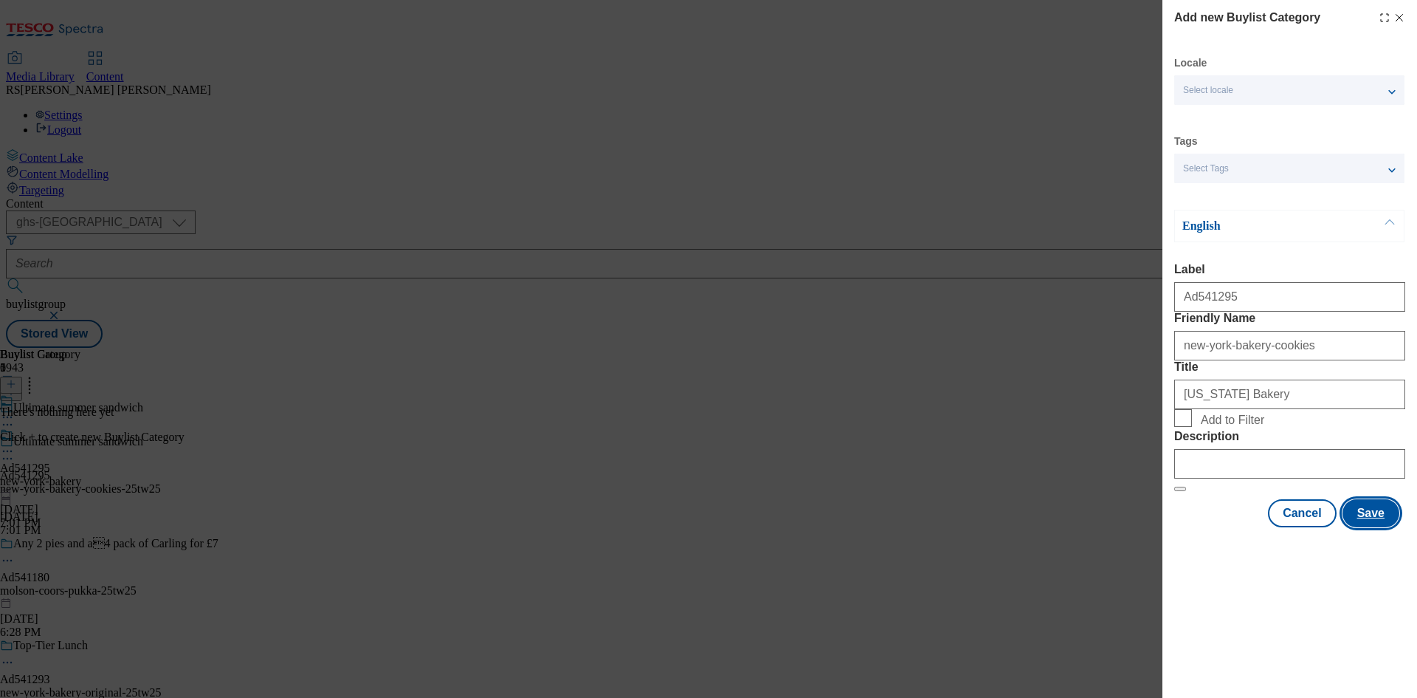
click at [1380, 527] on button "Save" at bounding box center [1371, 513] width 57 height 28
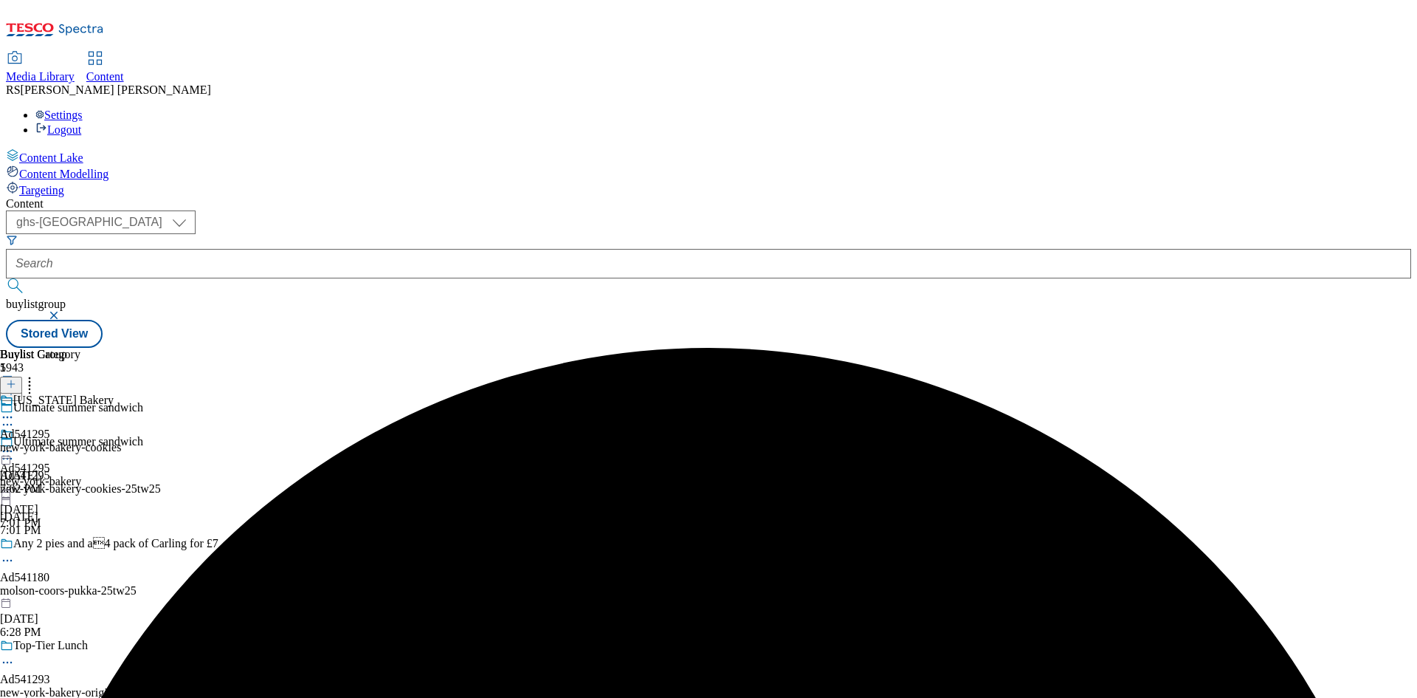
click at [121, 441] on div "new-york-bakery-cookies" at bounding box center [60, 447] width 121 height 13
click at [16, 379] on icon at bounding box center [11, 384] width 10 height 10
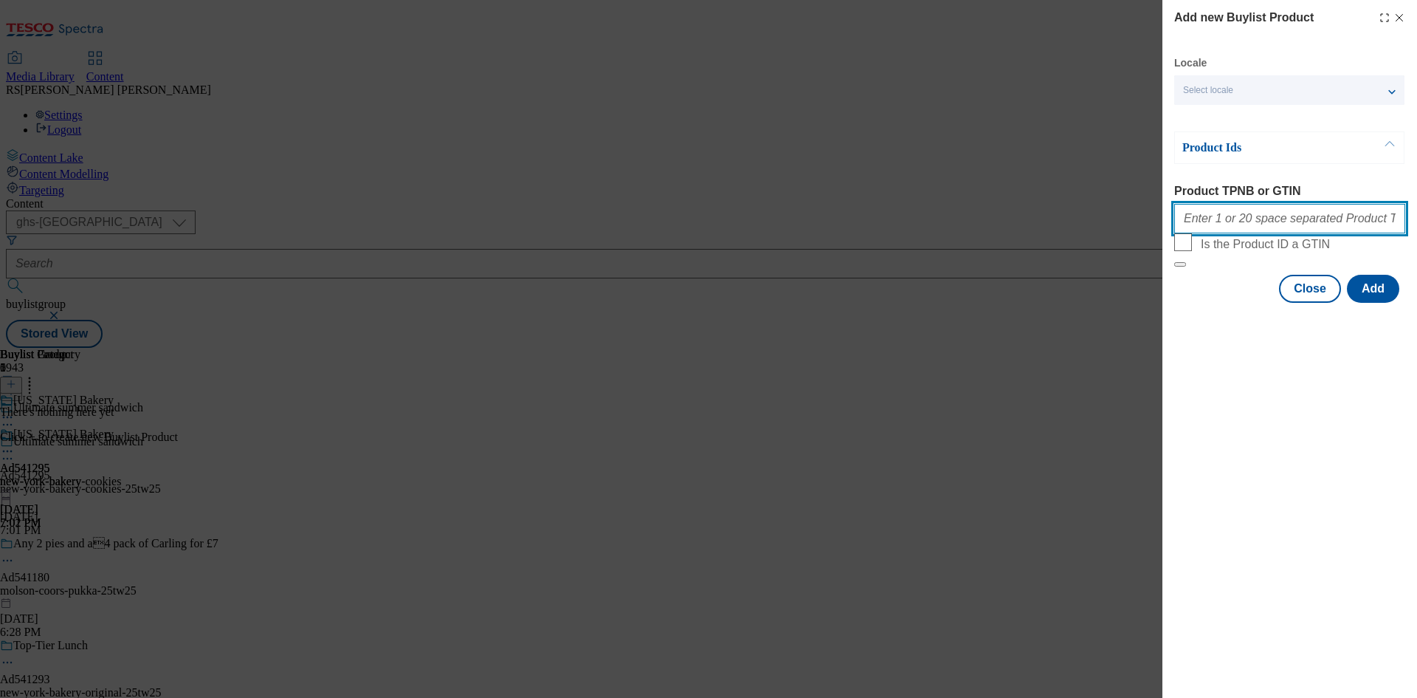
click at [1315, 218] on input "Product TPNB or GTIN" at bounding box center [1289, 219] width 231 height 30
paste input "96716516 96707683"
type input "96716516 96707683"
click at [1378, 303] on button "Add" at bounding box center [1373, 289] width 52 height 28
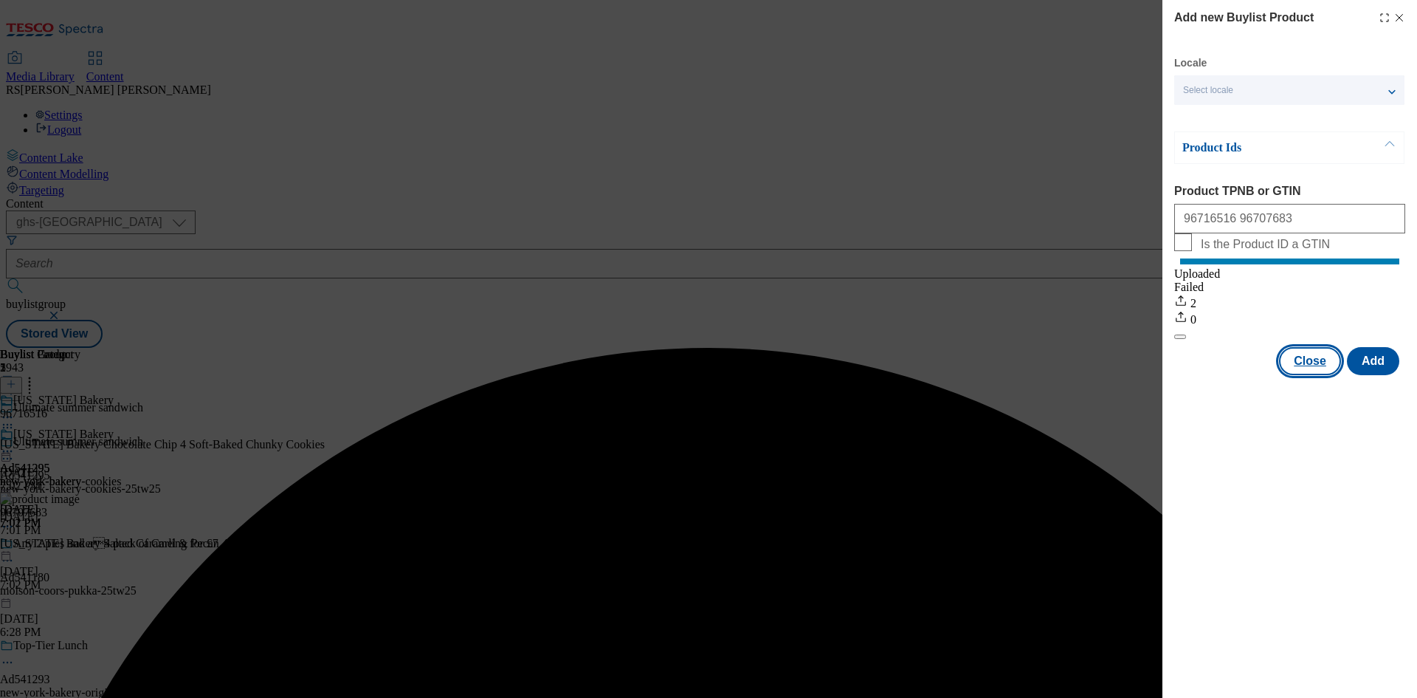
click at [1308, 374] on button "Close" at bounding box center [1310, 361] width 62 height 28
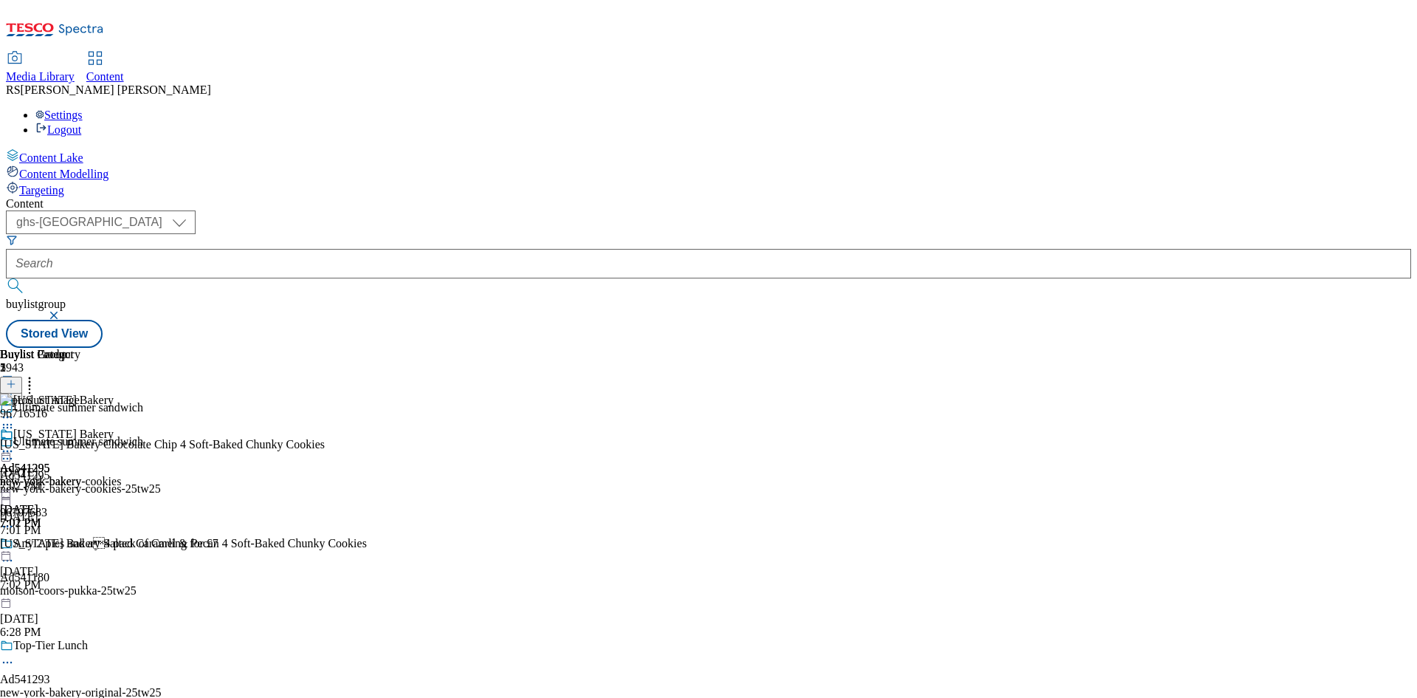
click at [15, 451] on icon at bounding box center [7, 458] width 15 height 15
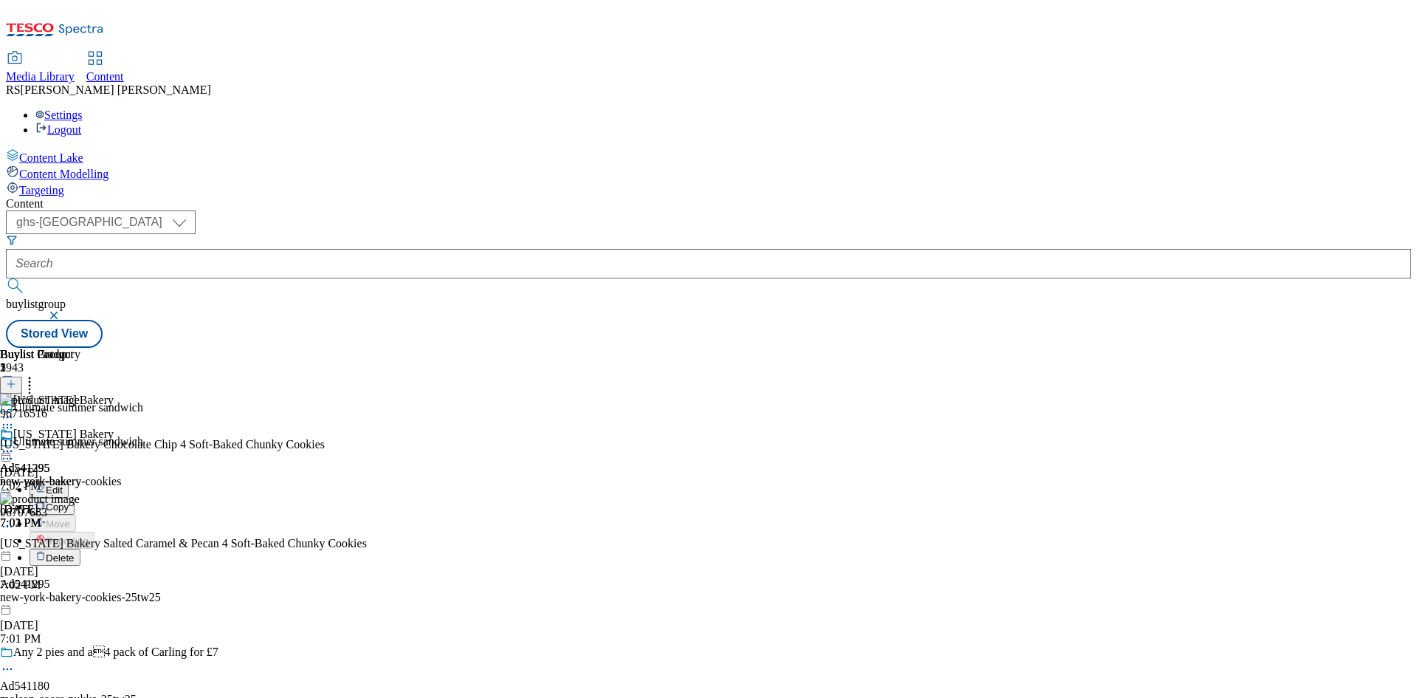
click at [63, 484] on span "Edit" at bounding box center [54, 489] width 17 height 11
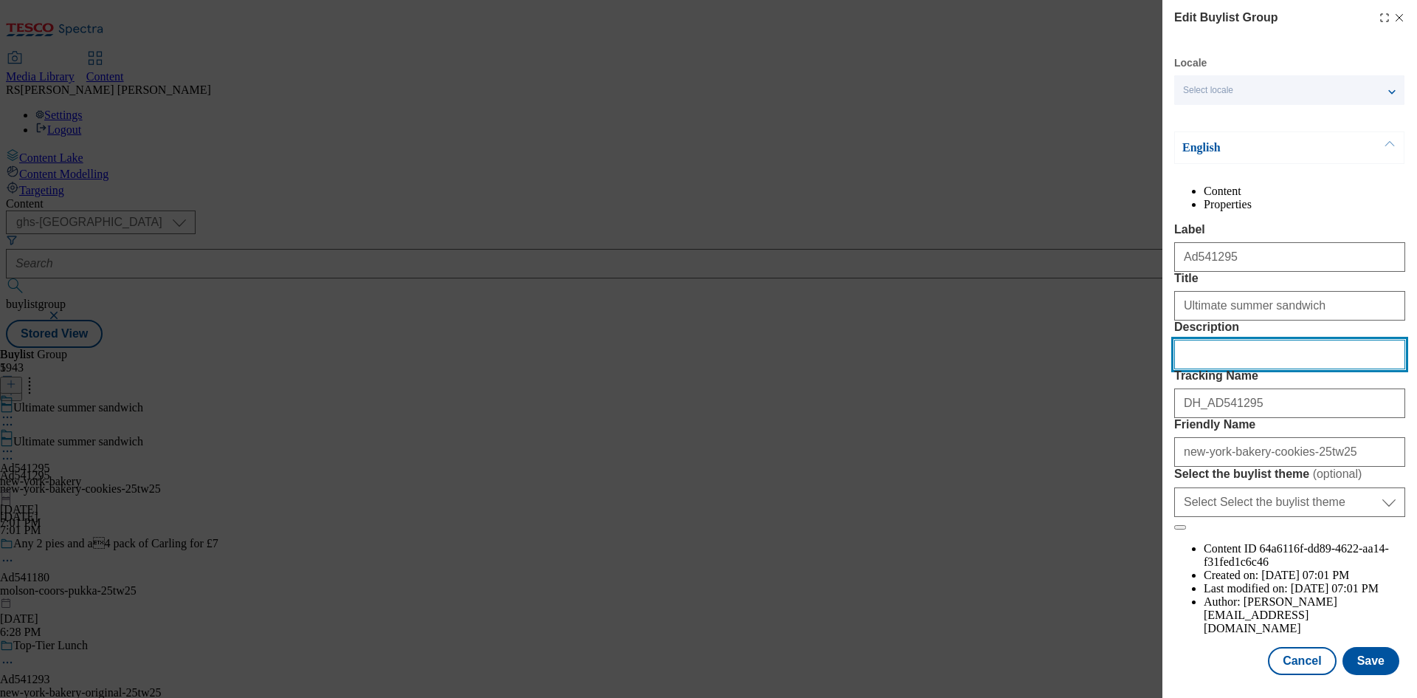
click at [1256, 369] on input "Description" at bounding box center [1289, 355] width 231 height 30
paste input "New York Bakery Chocolate Chip 4 Soft-Baked Chunky Cookies"
type input "New York Bakery Chocolate Chip 4 Soft-Baked Chunky Cookies"
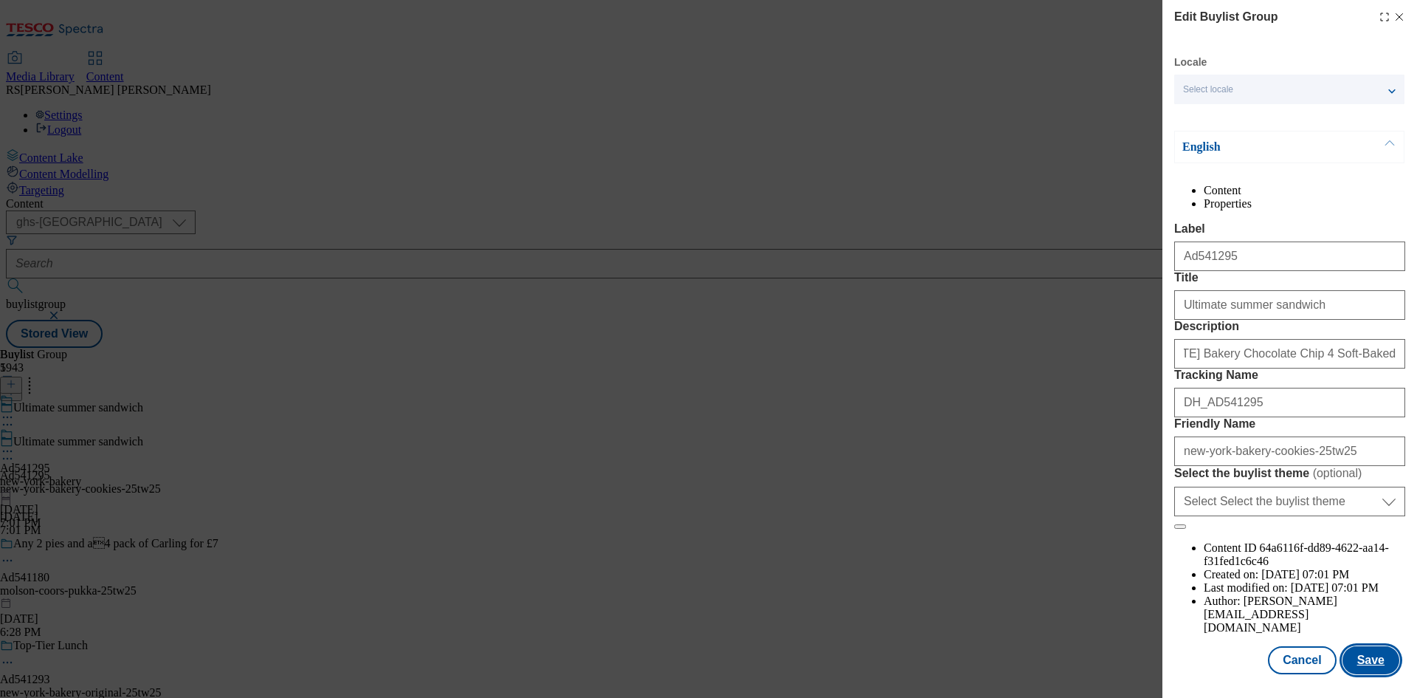
click at [1369, 662] on button "Save" at bounding box center [1371, 660] width 57 height 28
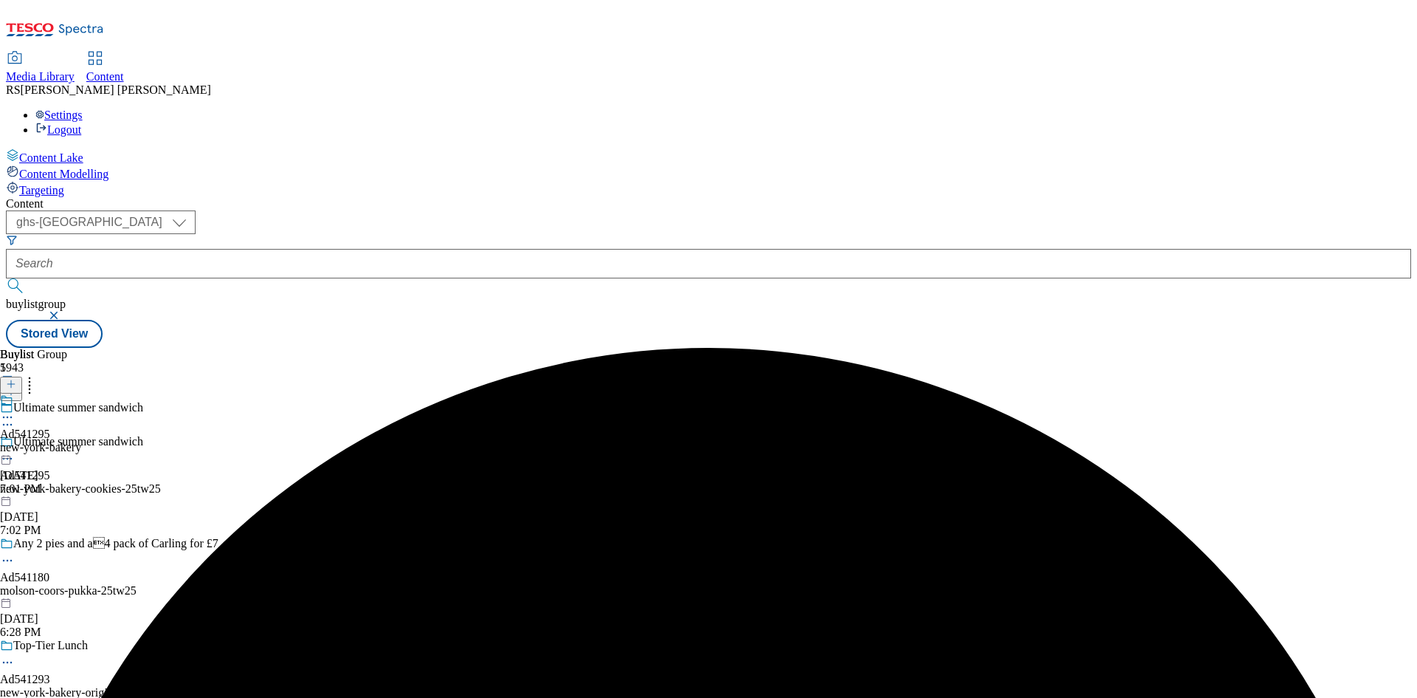
click at [15, 410] on icon at bounding box center [7, 417] width 15 height 15
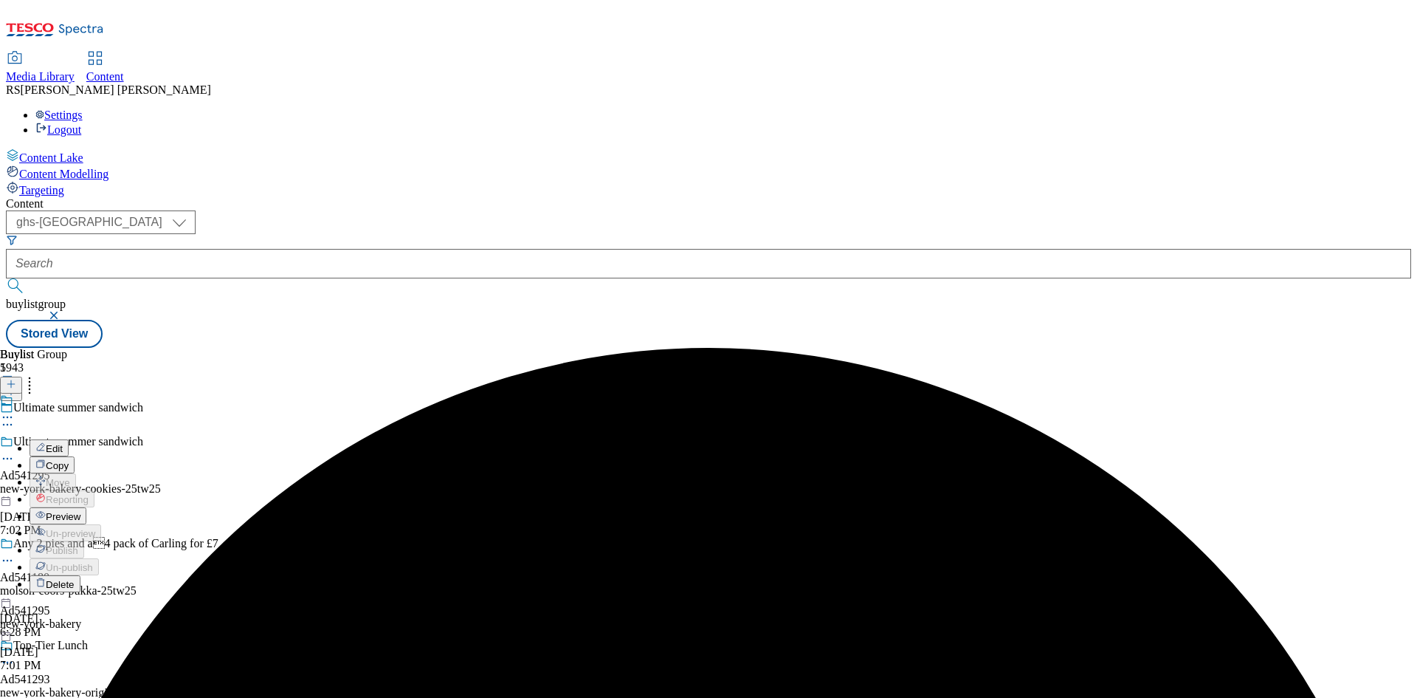
click at [69, 439] on button "Edit" at bounding box center [49, 447] width 39 height 17
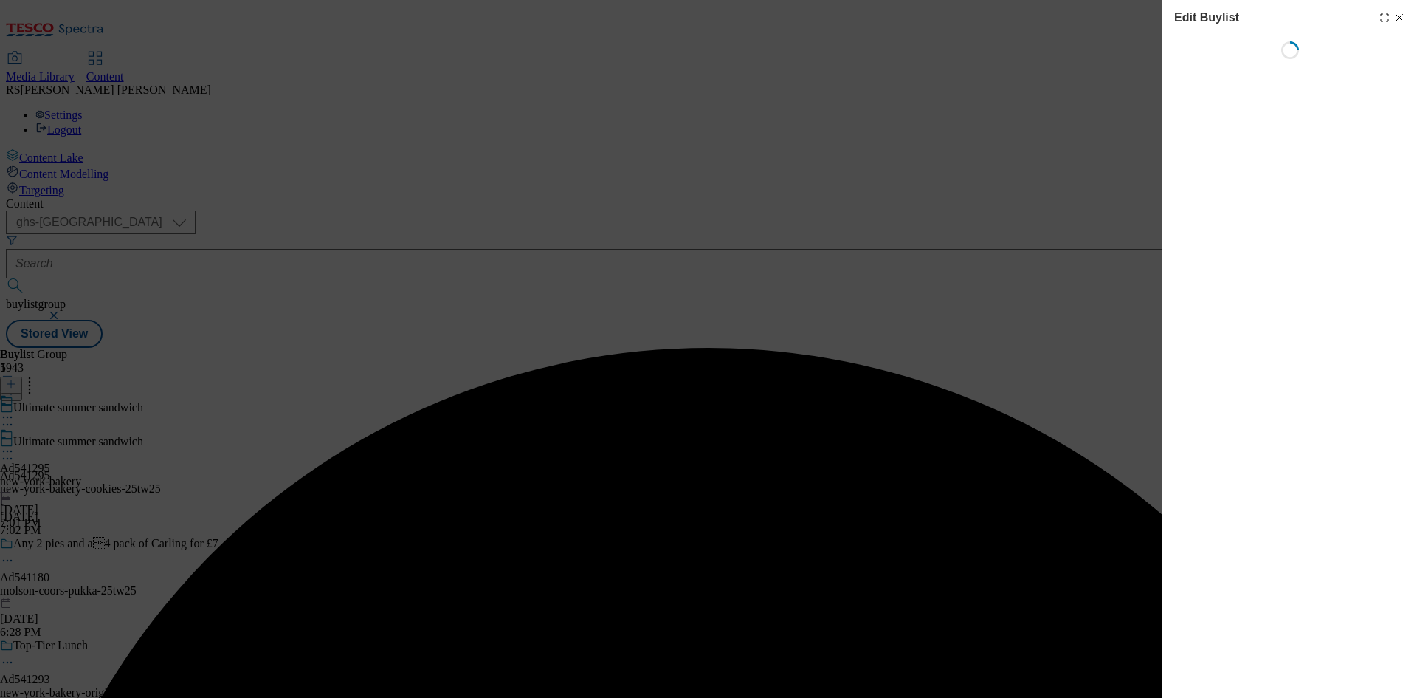
select select "tactical"
select select "supplier funded short term 1-3 weeks"
select select "dunnhumby"
select select "Banner"
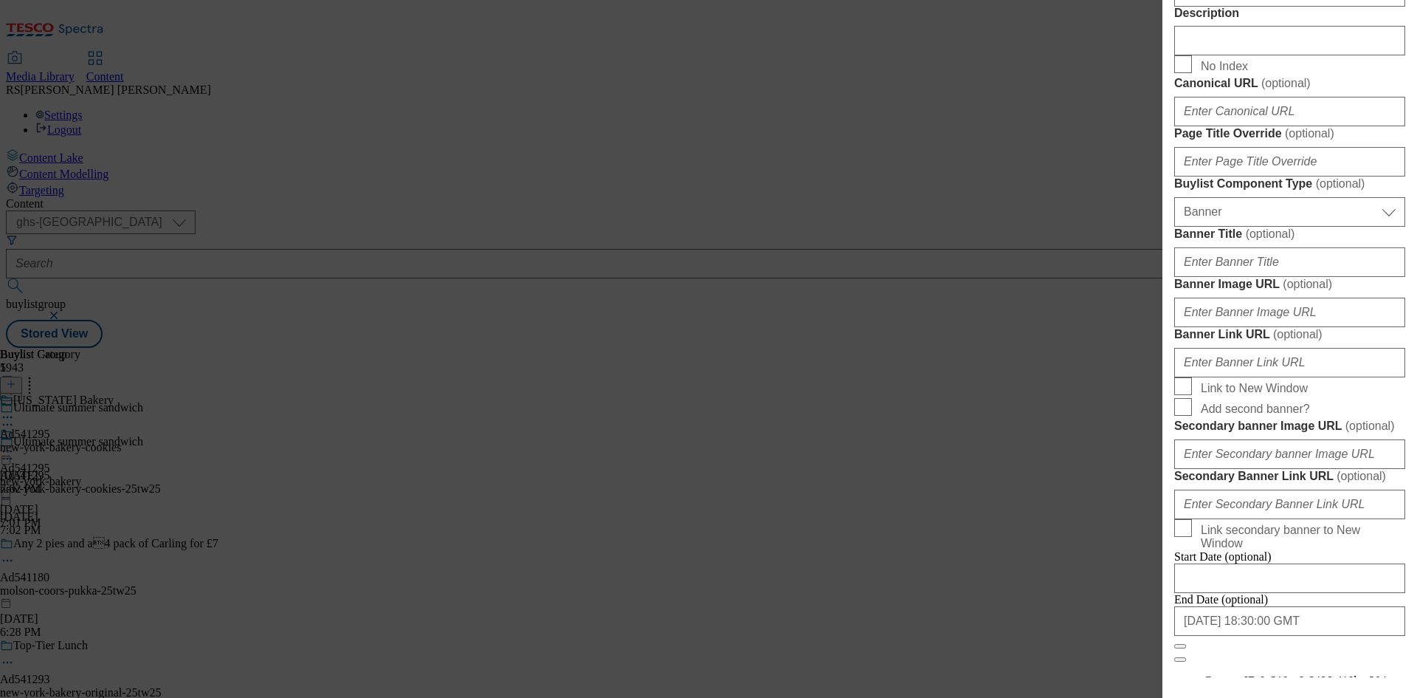
scroll to position [886, 0]
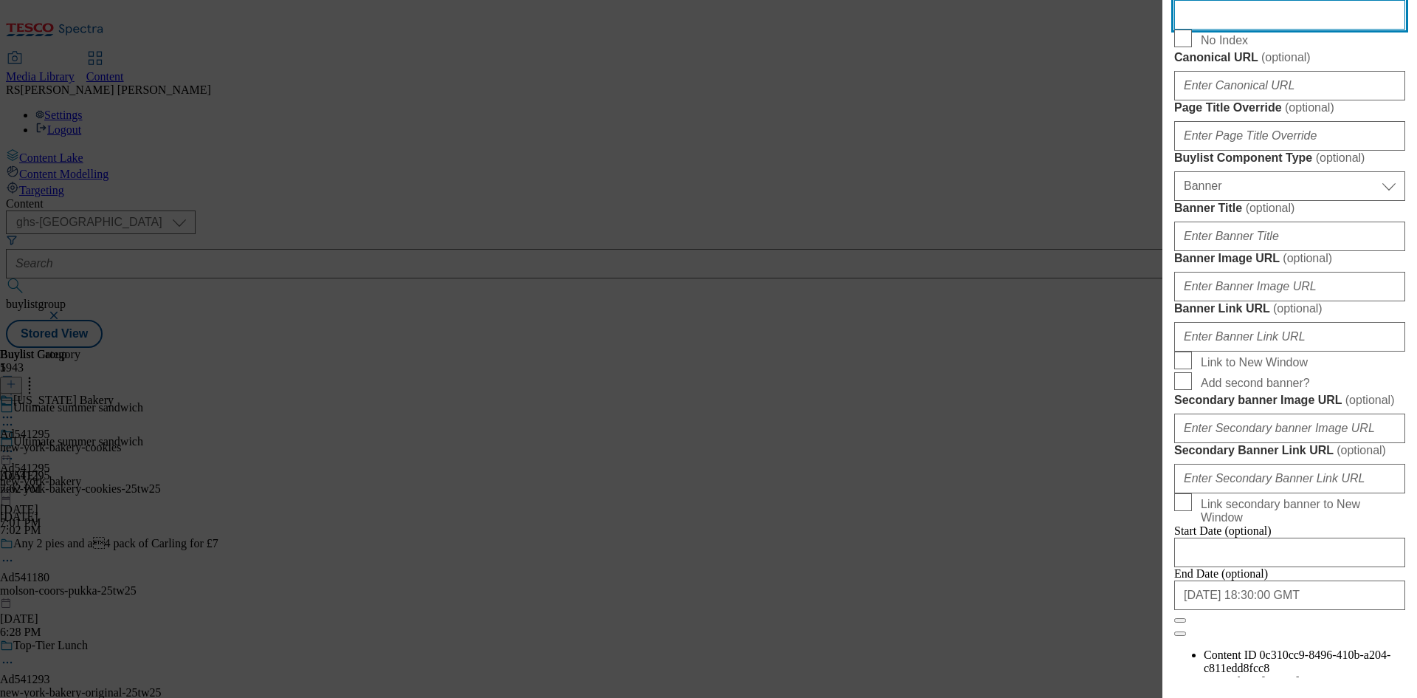
click at [1250, 30] on input "Description" at bounding box center [1289, 15] width 231 height 30
paste input "New York Bakery Chocolate Chip 4 Soft-Baked Chunky Cookies"
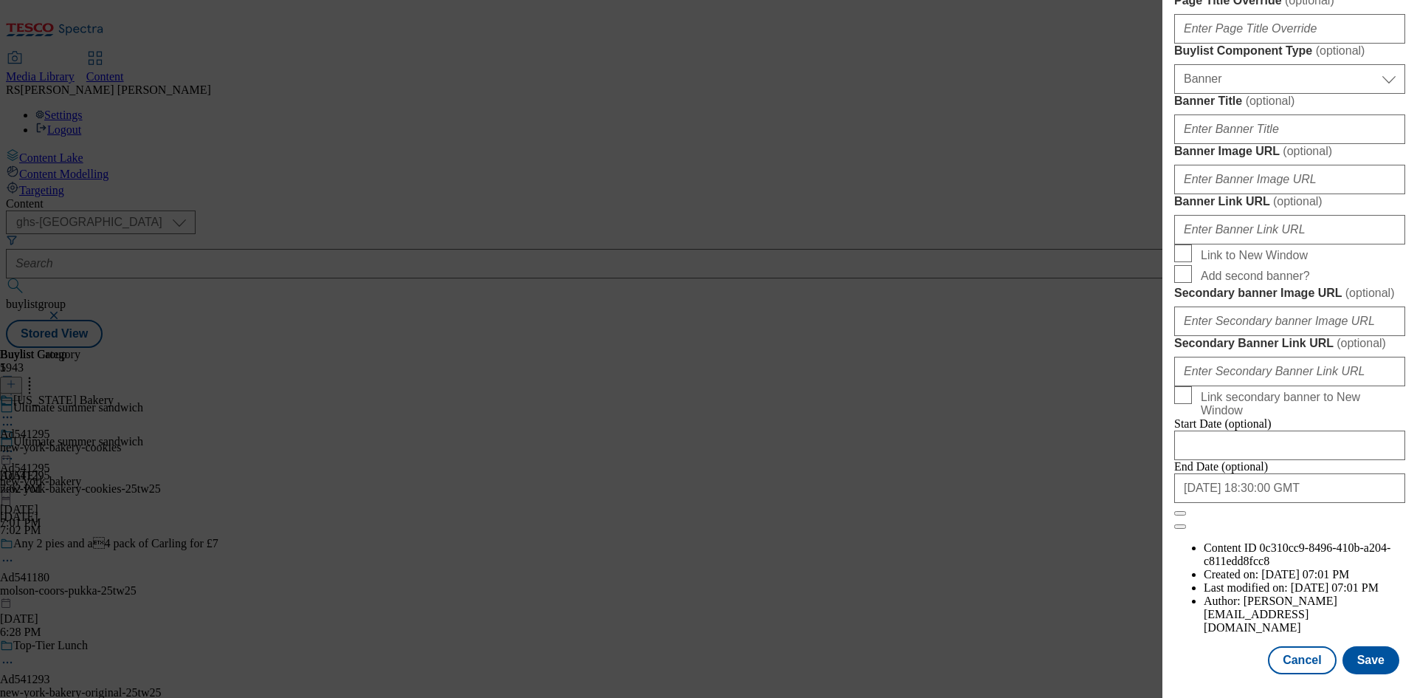
scroll to position [1528, 0]
type input "New York Bakery Chocolate Chip 4 Soft-Baked Chunky Cookies"
click at [1371, 665] on button "Save" at bounding box center [1371, 660] width 57 height 28
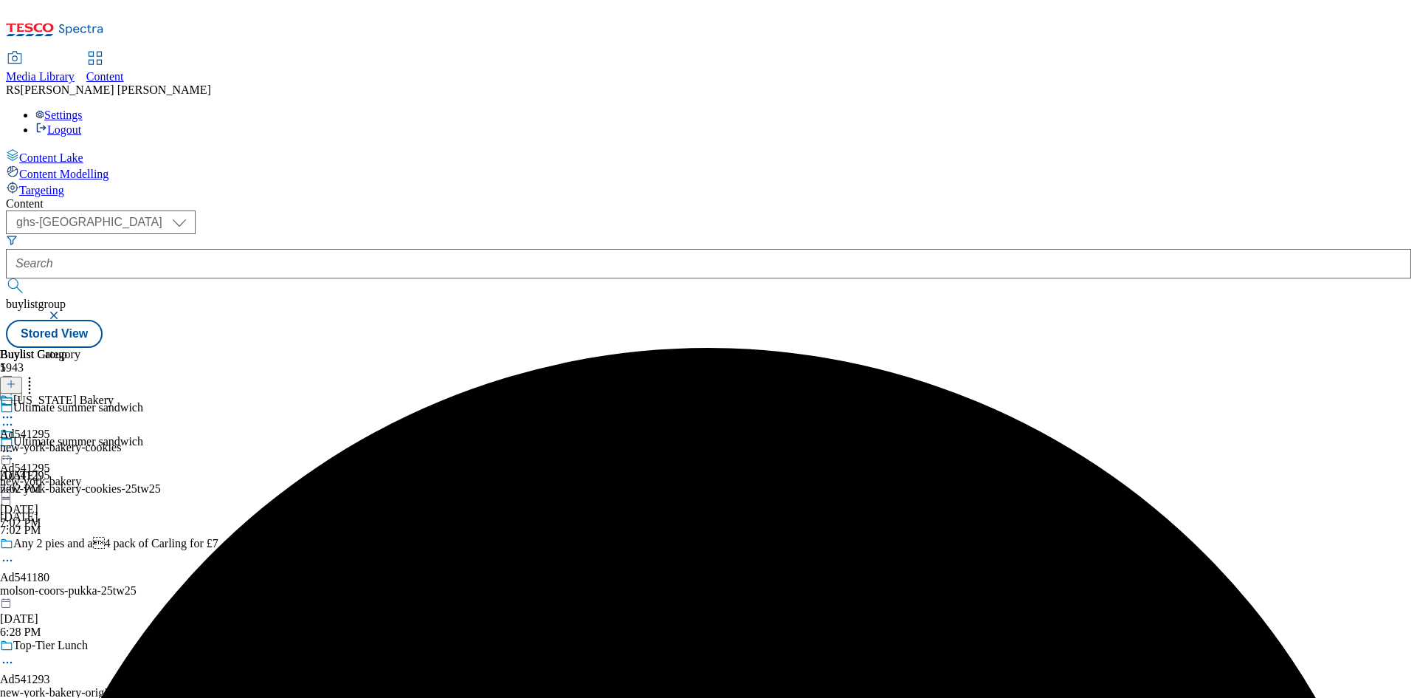
click at [15, 410] on icon at bounding box center [7, 417] width 15 height 15
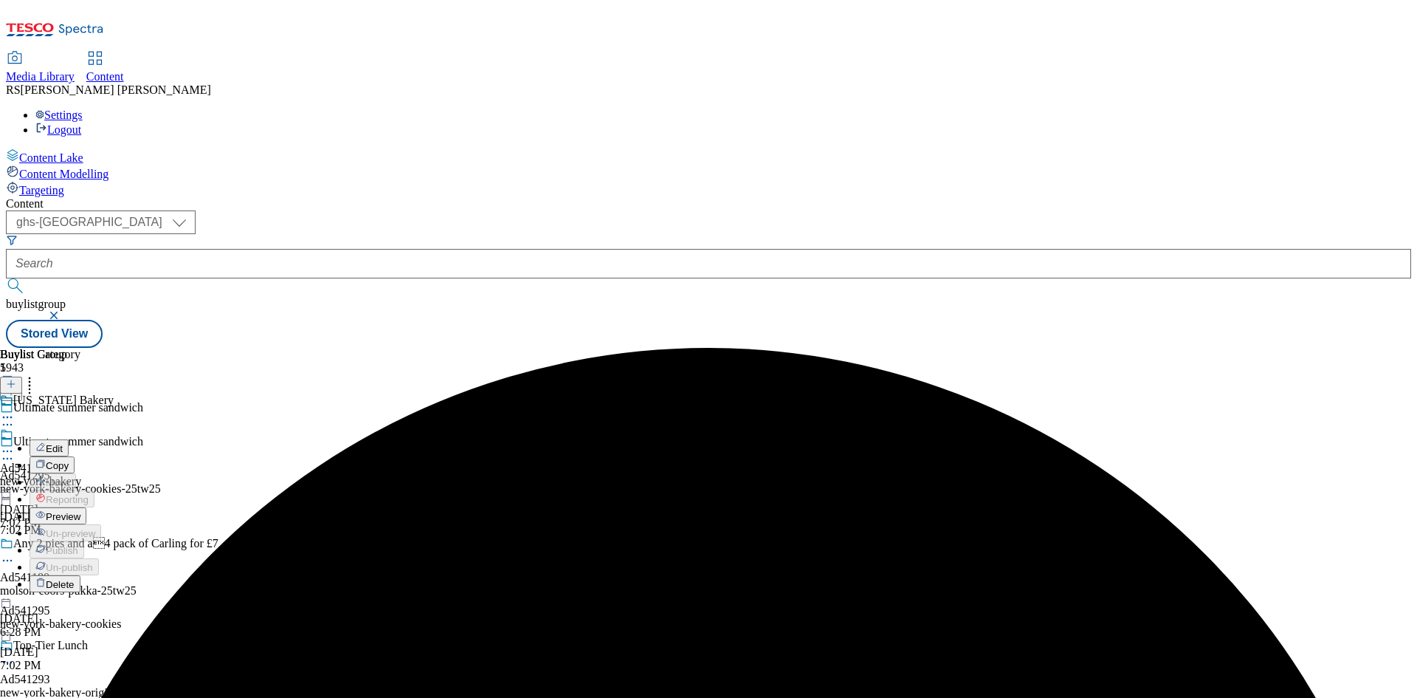
click at [63, 443] on span "Edit" at bounding box center [54, 448] width 17 height 11
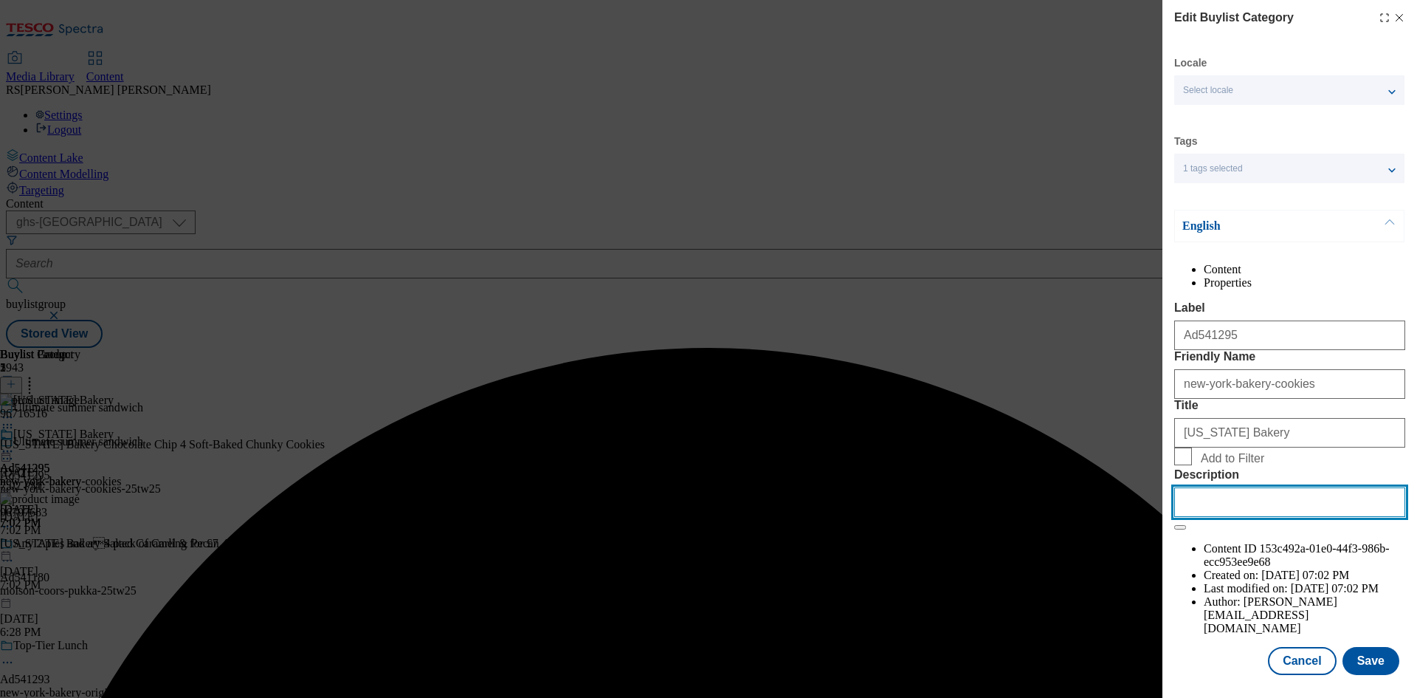
click at [1269, 517] on input "Description" at bounding box center [1289, 502] width 231 height 30
paste input "New York Bakery Chocolate Chip 4 Soft-Baked Chunky Cookies"
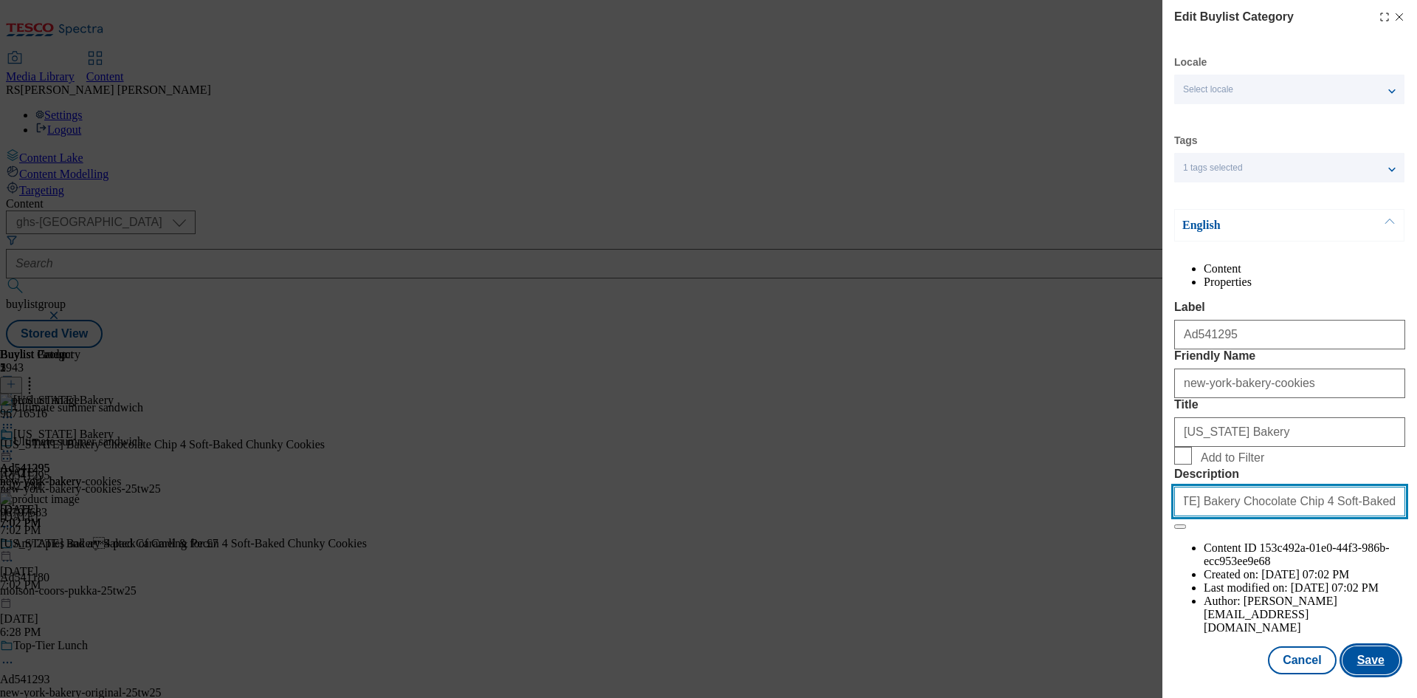
type input "New York Bakery Chocolate Chip 4 Soft-Baked Chunky Cookies"
click at [1368, 658] on button "Save" at bounding box center [1371, 660] width 57 height 28
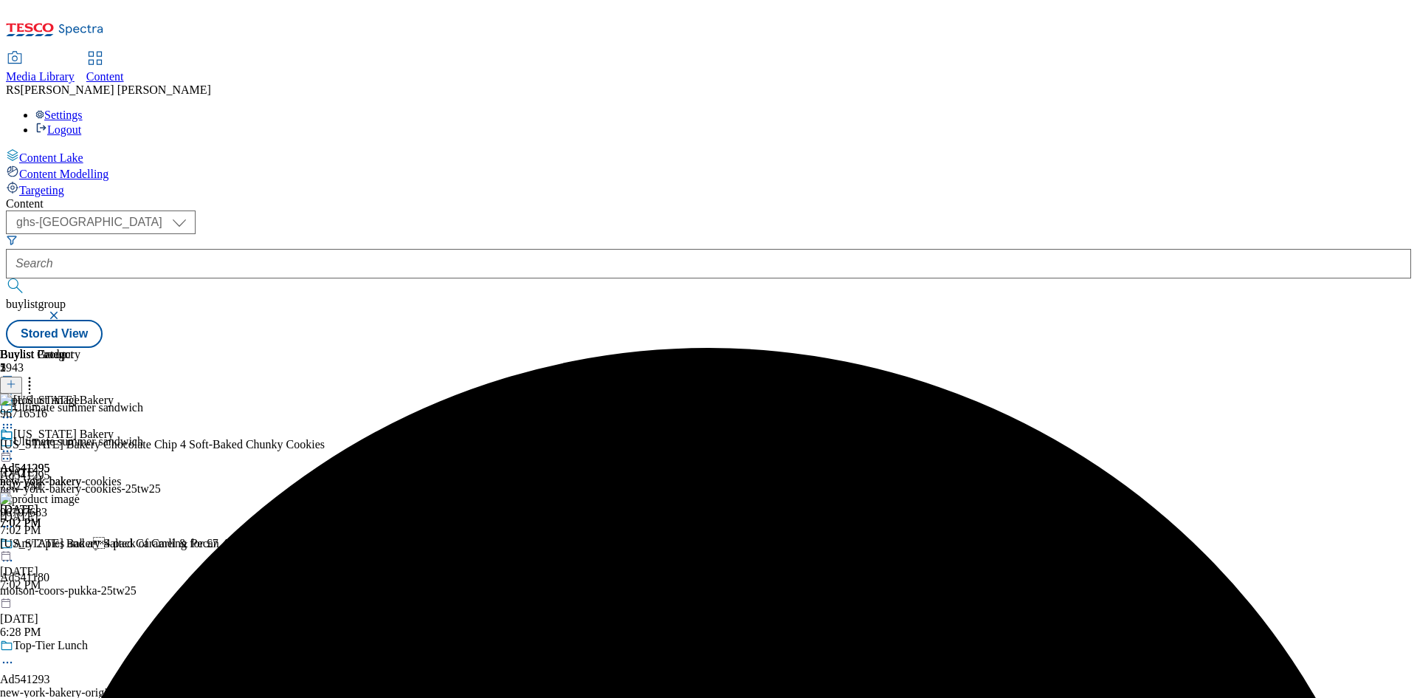
click at [13, 450] on circle at bounding box center [11, 451] width 2 height 2
click at [80, 545] on span "Preview" at bounding box center [63, 550] width 35 height 11
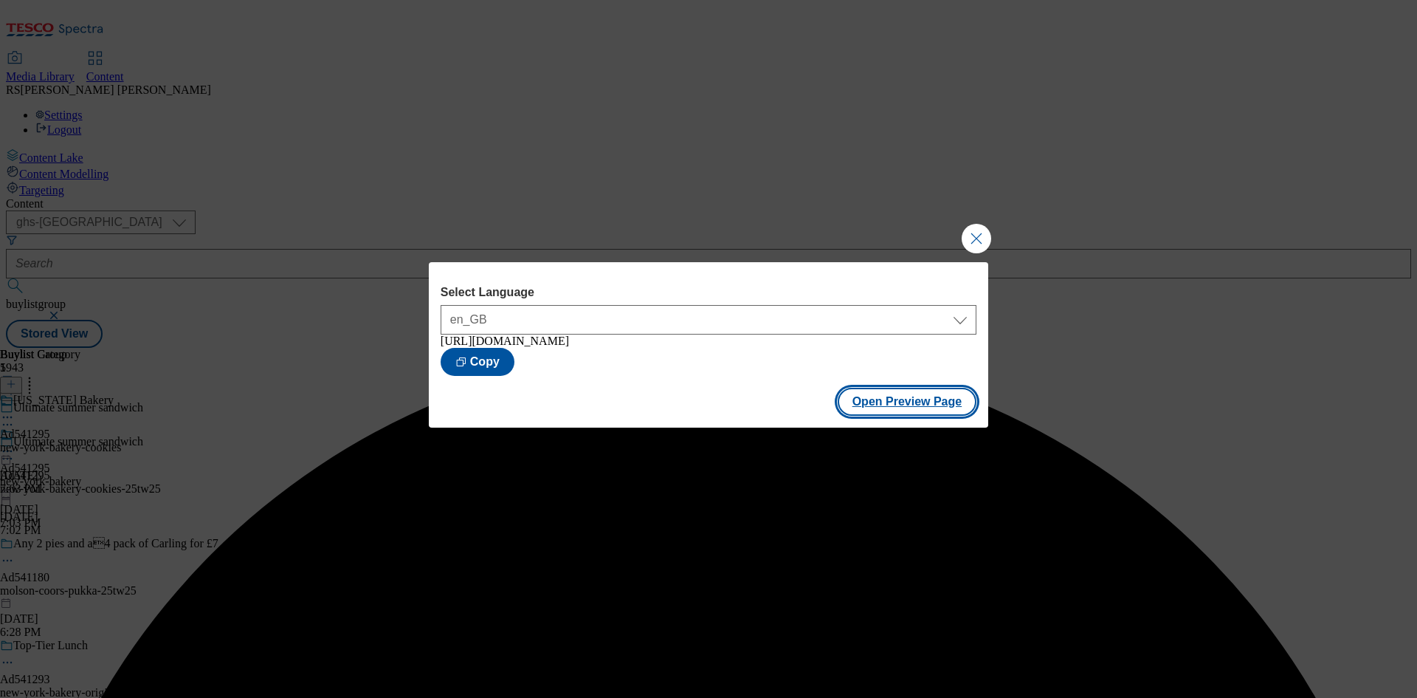
click at [934, 404] on button "Open Preview Page" at bounding box center [908, 402] width 140 height 28
click at [975, 230] on button "Close Modal" at bounding box center [977, 239] width 30 height 30
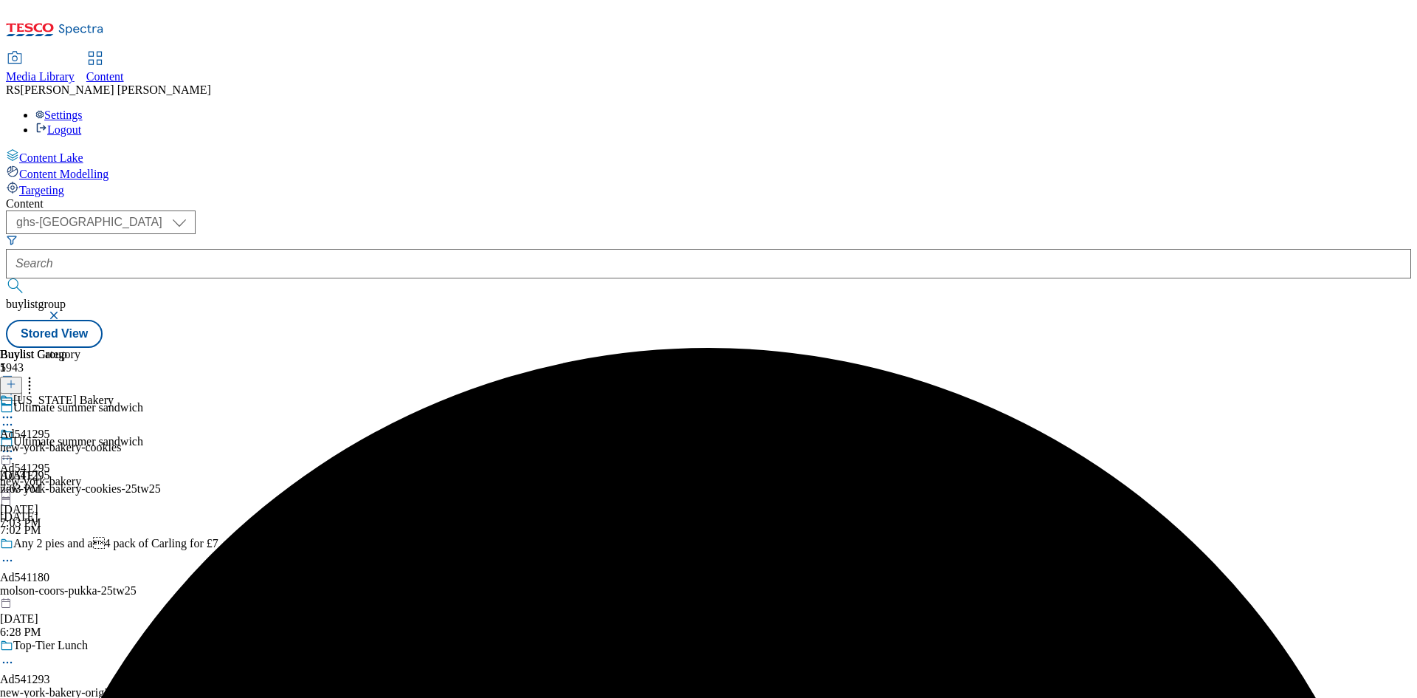
drag, startPoint x: 688, startPoint y: 233, endPoint x: 695, endPoint y: 316, distance: 83.7
click at [15, 444] on icon at bounding box center [7, 451] width 15 height 15
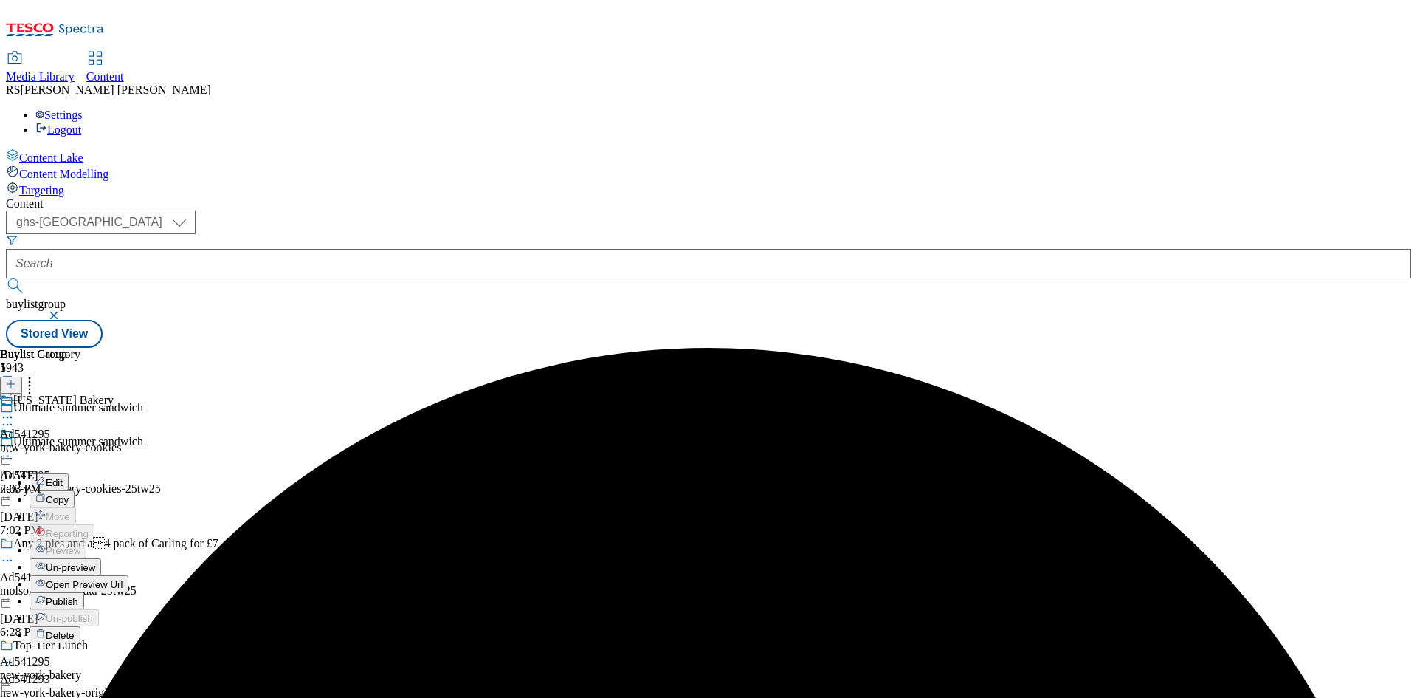
click at [84, 592] on button "Publish" at bounding box center [57, 600] width 55 height 17
